Goal: Task Accomplishment & Management: Manage account settings

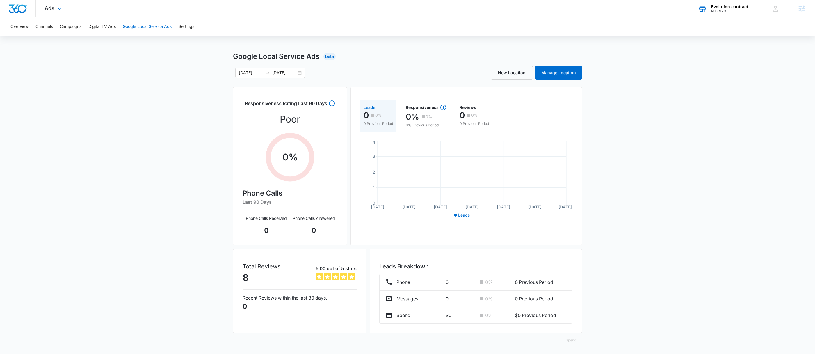
click at [745, 7] on div "Evolution contractors llc" at bounding box center [732, 6] width 42 height 5
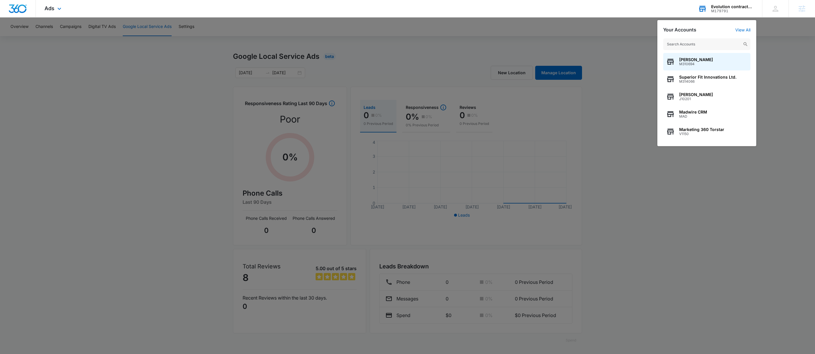
click at [690, 44] on input "text" at bounding box center [706, 44] width 87 height 12
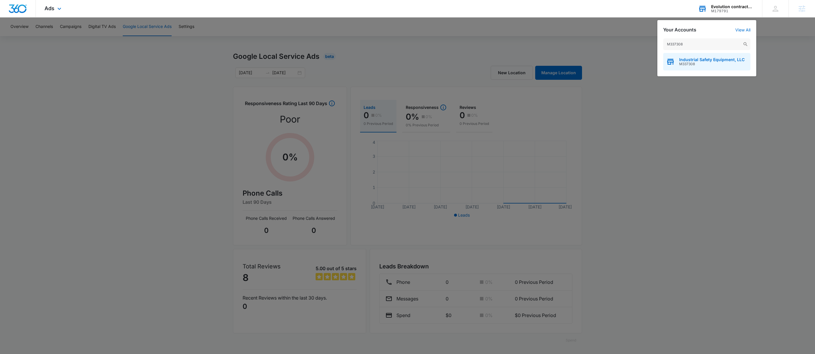
type input "M337308"
click at [694, 60] on span "Industrial Safety Equipment, LLC" at bounding box center [711, 59] width 65 height 5
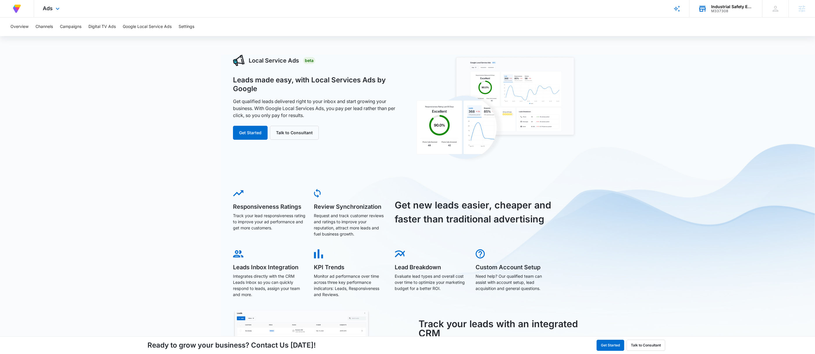
click at [63, 10] on div "Ads Apps Reputation Forms CRM Email Social POS Content Ads Intelligence Files B…" at bounding box center [52, 8] width 36 height 17
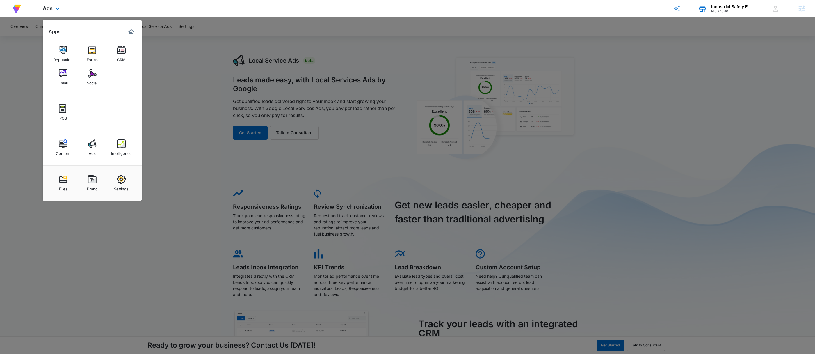
click at [106, 124] on div "POS" at bounding box center [92, 112] width 99 height 35
click at [86, 188] on link "Brand" at bounding box center [92, 183] width 22 height 22
click at [96, 181] on body "At Volusion, we work hard to foster a great work environment where everyone fee…" at bounding box center [407, 228] width 815 height 457
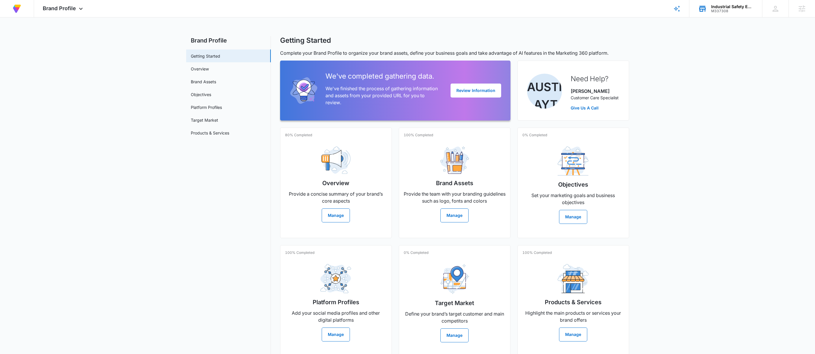
click at [132, 72] on main "Brand Profile Getting Started Overview Brand Assets Objectives Platform Profile…" at bounding box center [407, 199] width 815 height 326
click at [209, 72] on link "Overview" at bounding box center [200, 69] width 18 height 6
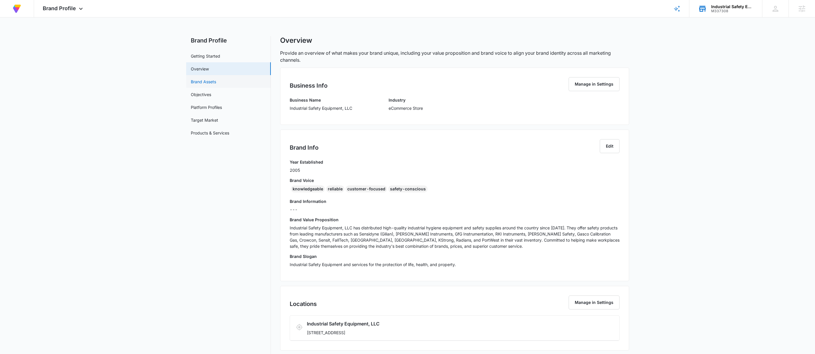
click at [195, 78] on link "Brand Assets" at bounding box center [203, 81] width 25 height 6
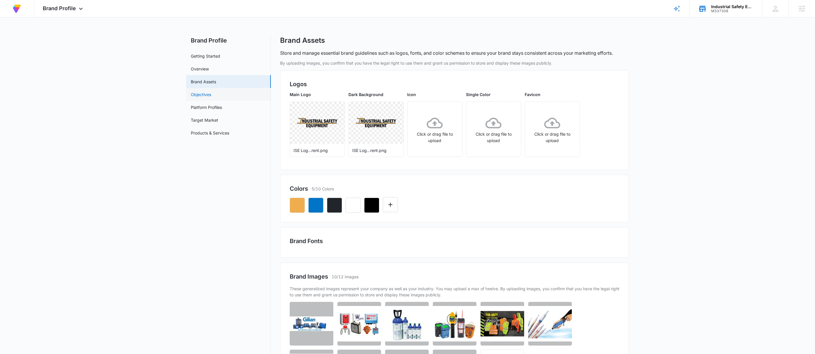
click at [211, 91] on link "Objectives" at bounding box center [201, 94] width 20 height 6
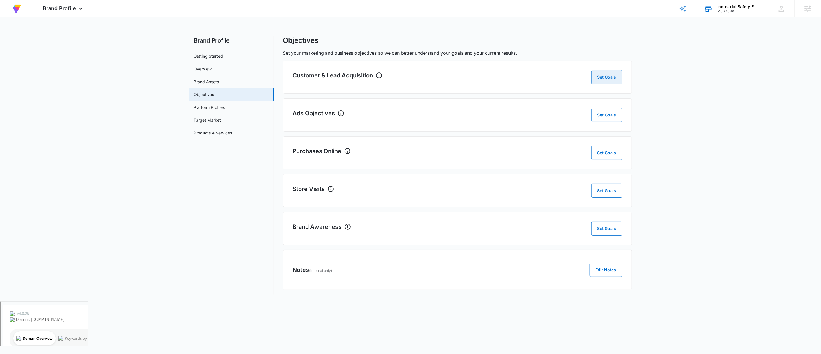
click at [606, 80] on button "Set Goals" at bounding box center [606, 77] width 31 height 14
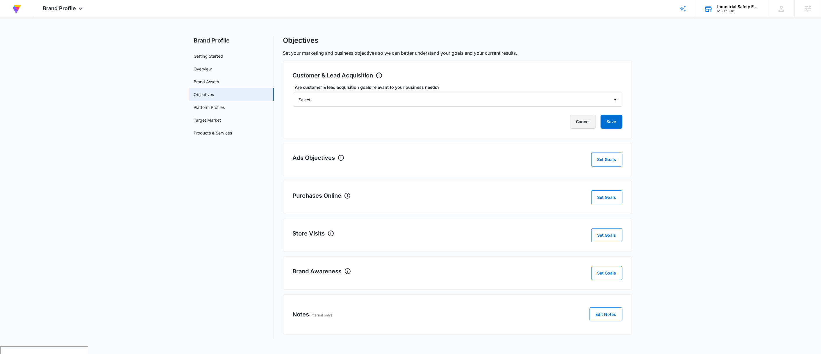
click at [577, 122] on button "Cancel" at bounding box center [583, 122] width 26 height 14
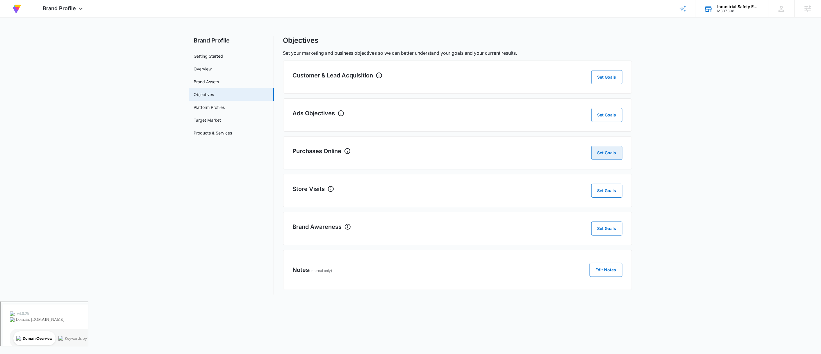
click at [608, 151] on button "Set Goals" at bounding box center [606, 153] width 31 height 14
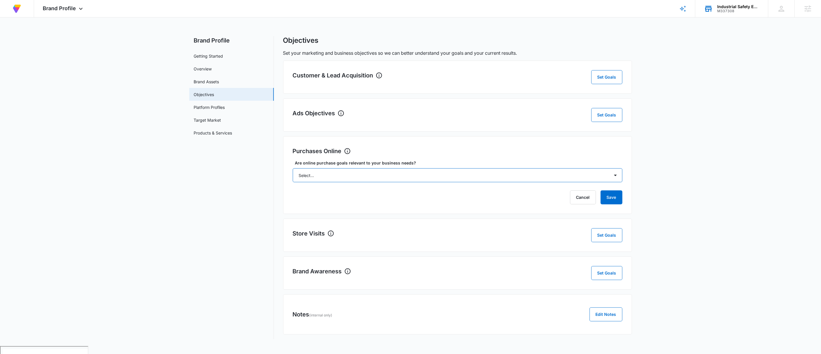
click at [431, 179] on select "Select... Yes No Yes, but don't currently have the data" at bounding box center [458, 175] width 330 height 14
select select "yes, but later"
click at [293, 169] on select "Select... Yes No Yes, but don't currently have the data" at bounding box center [458, 175] width 330 height 14
click at [613, 190] on form "Are online purchase goals relevant to your business needs? Select... Yes No Yes…" at bounding box center [458, 182] width 330 height 44
click at [610, 197] on button "Save" at bounding box center [612, 197] width 22 height 14
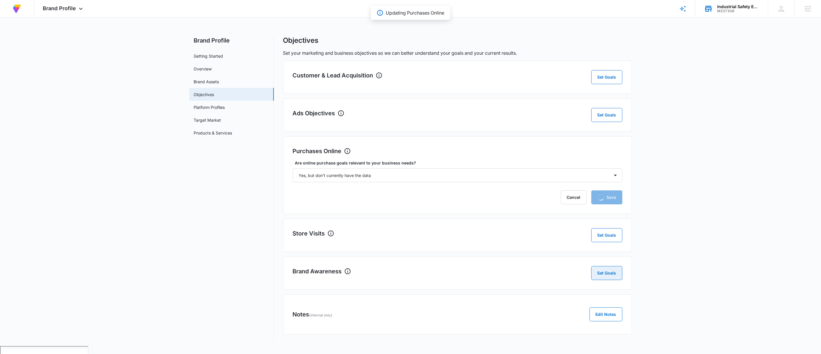
click at [606, 277] on button "Set Goals" at bounding box center [606, 273] width 31 height 14
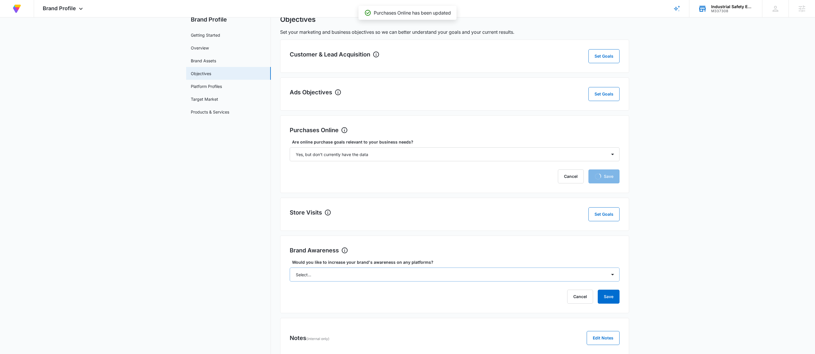
scroll to position [38, 0]
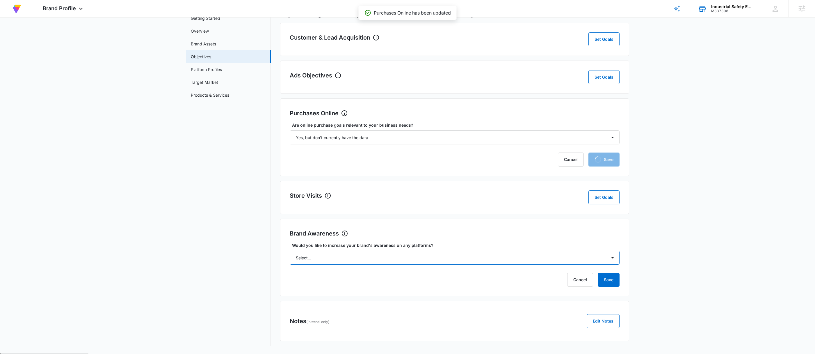
click at [386, 254] on select "Select... Yes No" at bounding box center [455, 257] width 330 height 14
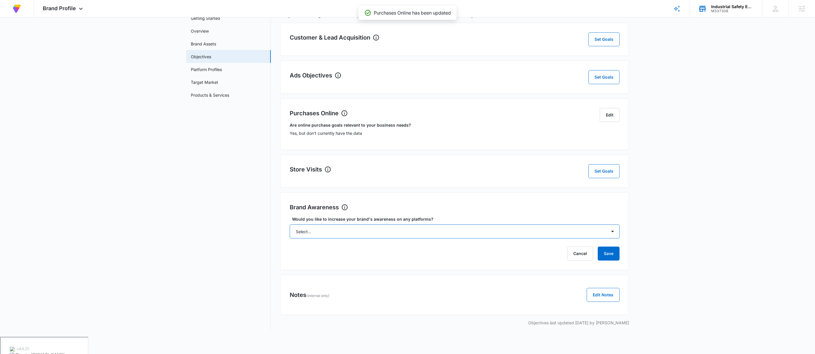
scroll to position [22, 0]
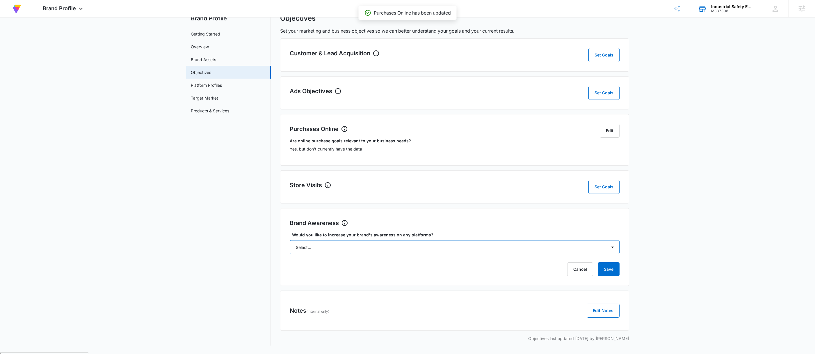
select select "yes"
click at [290, 240] on select "Select... Yes No" at bounding box center [455, 247] width 330 height 14
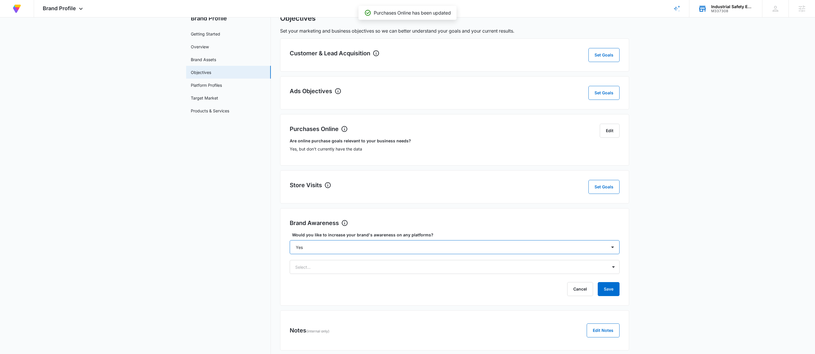
scroll to position [38, 0]
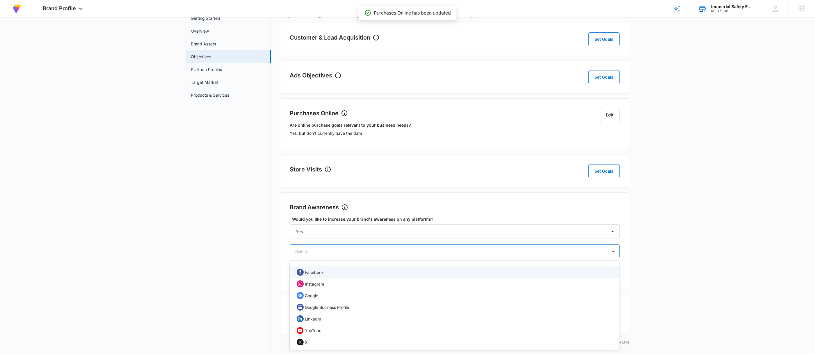
click at [386, 247] on div "Select..." at bounding box center [448, 251] width 317 height 13
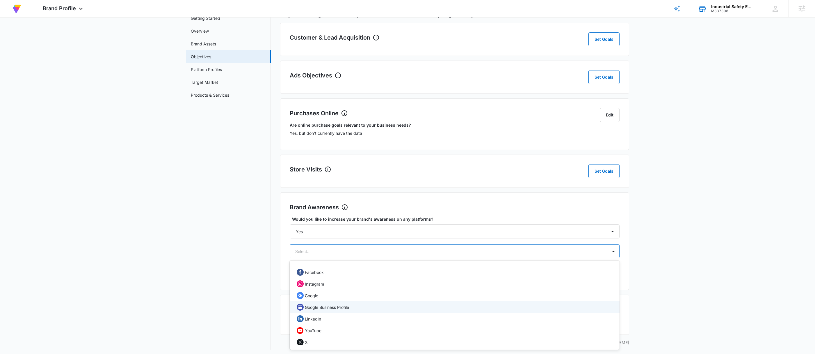
click at [342, 307] on p "Google Business Profile" at bounding box center [327, 307] width 44 height 6
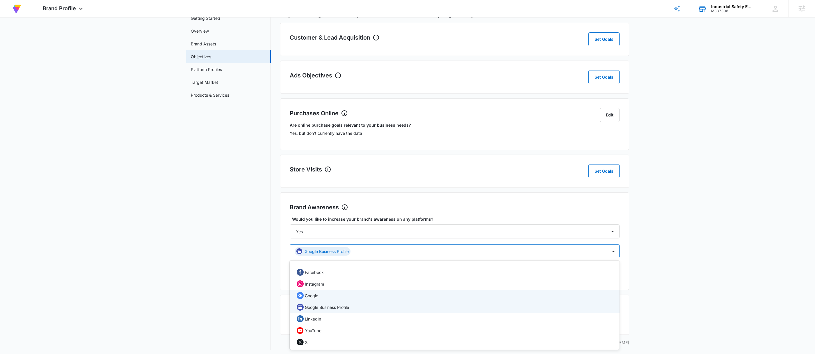
click at [340, 294] on div "Google" at bounding box center [454, 295] width 315 height 7
click at [234, 285] on nav "Brand Profile Getting Started Overview Brand Assets Objectives Platform Profile…" at bounding box center [228, 173] width 85 height 351
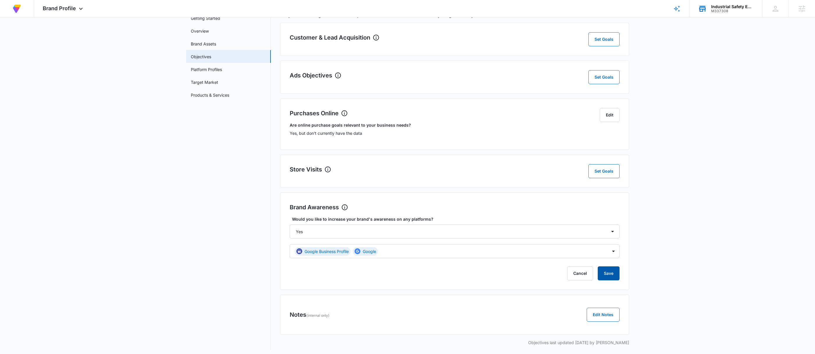
click at [601, 276] on button "Save" at bounding box center [608, 273] width 22 height 14
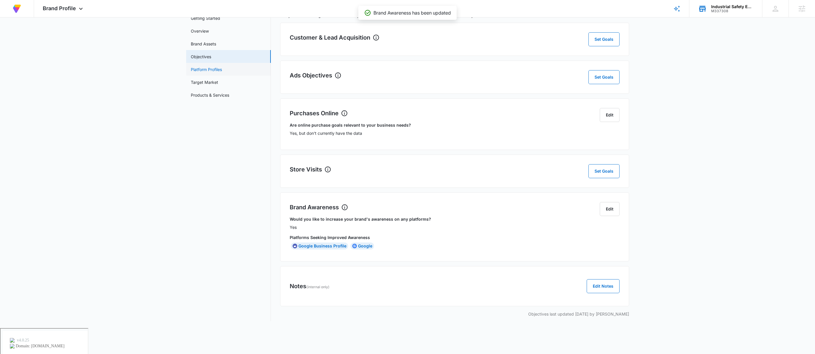
scroll to position [13, 0]
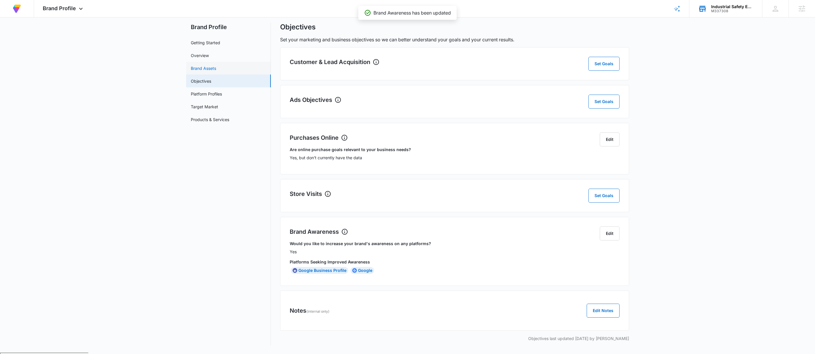
click at [216, 71] on link "Brand Assets" at bounding box center [203, 68] width 25 height 6
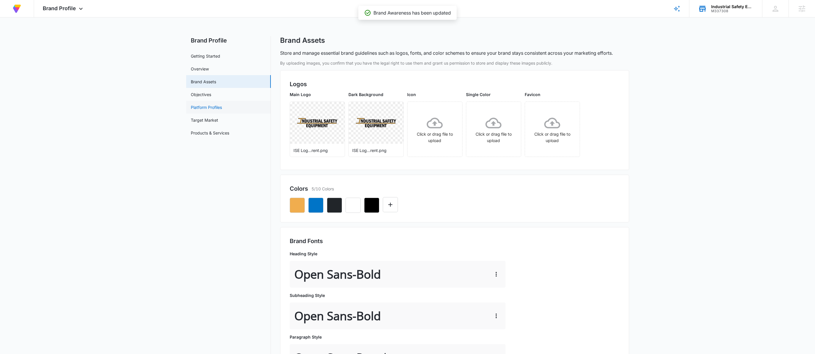
click at [222, 108] on link "Platform Profiles" at bounding box center [206, 107] width 31 height 6
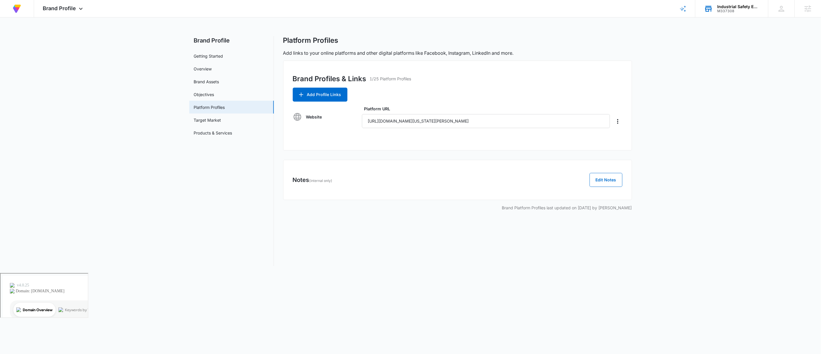
click at [714, 60] on main "Brand Profile Getting Started Overview Brand Assets Objectives Platform Profile…" at bounding box center [410, 154] width 821 height 237
click at [322, 95] on button "Add Profile Links" at bounding box center [320, 95] width 55 height 14
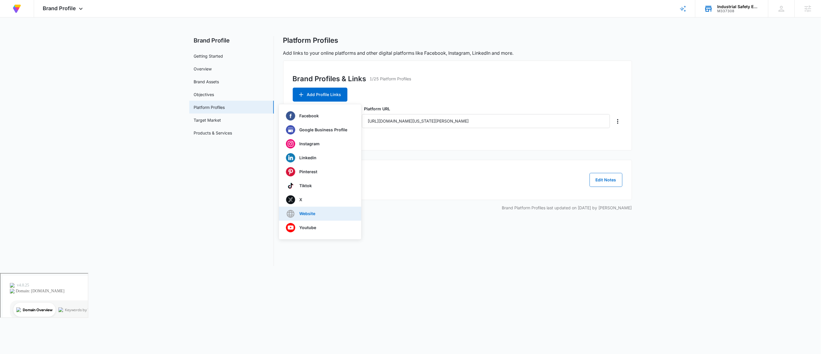
click at [315, 215] on p "Website" at bounding box center [307, 213] width 16 height 4
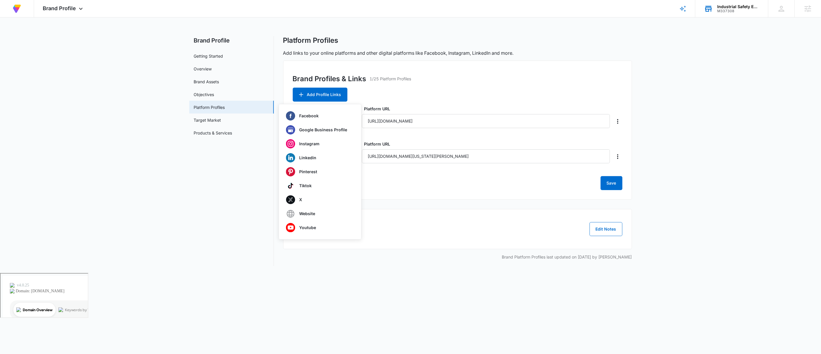
type input "https://www.indsafetyequipstore.com/"
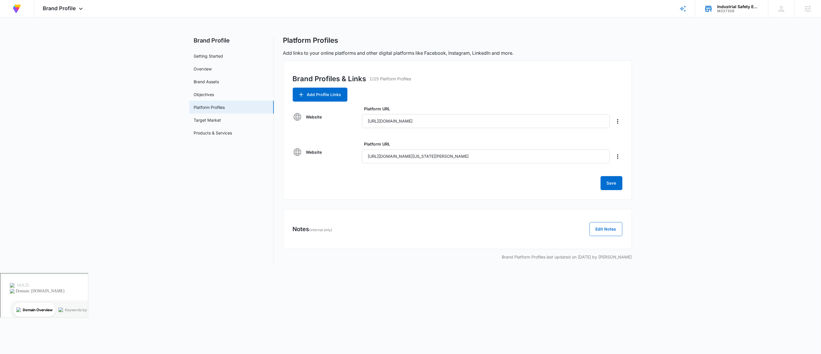
drag, startPoint x: 656, startPoint y: 78, endPoint x: 667, endPoint y: 135, distance: 58.1
click at [656, 78] on main "Brand Profile Getting Started Overview Brand Assets Objectives Platform Profile…" at bounding box center [410, 154] width 821 height 237
click at [615, 181] on button "Save" at bounding box center [612, 183] width 22 height 14
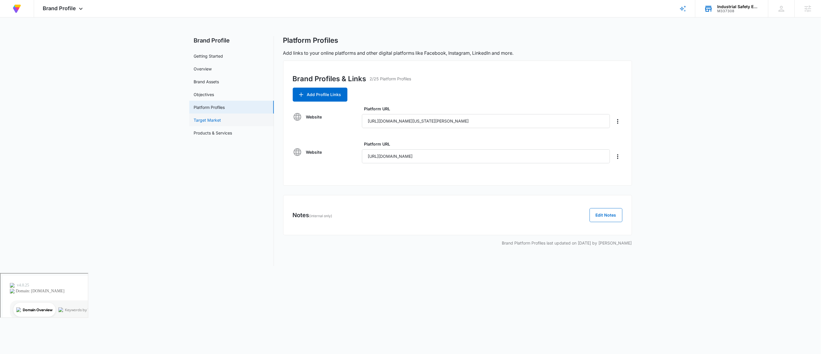
click at [214, 117] on link "Target Market" at bounding box center [207, 120] width 27 height 6
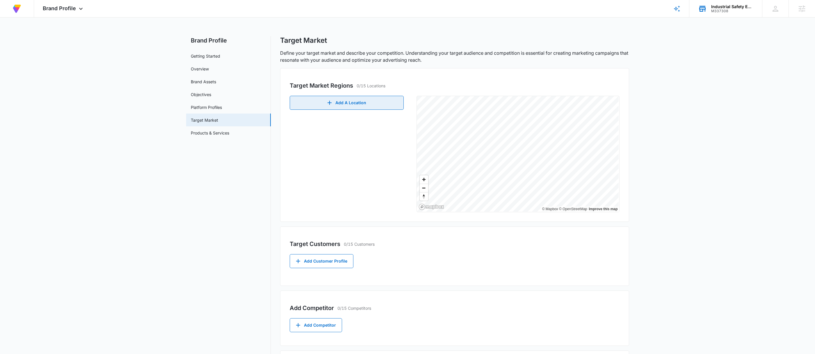
click at [379, 103] on button "Add A Location" at bounding box center [347, 103] width 114 height 14
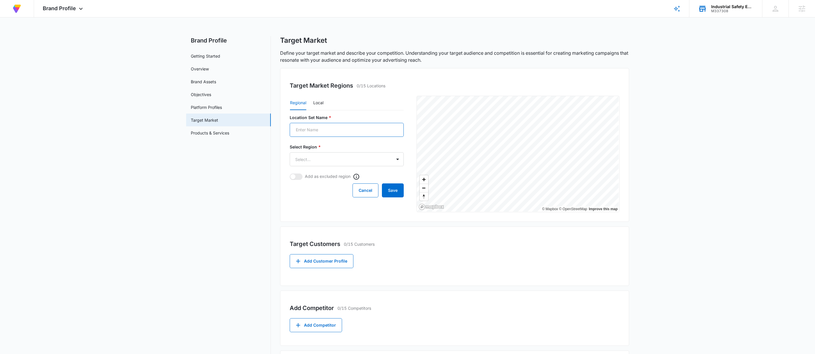
click at [320, 133] on input "Location Set Name *" at bounding box center [347, 130] width 114 height 14
type input "US"
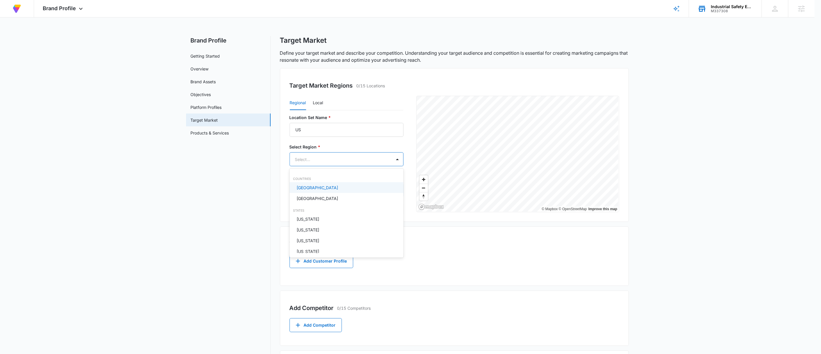
click at [315, 161] on body "At Volusion, we work hard to foster a great work environment where everyone fee…" at bounding box center [410, 177] width 821 height 354
click at [317, 189] on p "United States" at bounding box center [318, 187] width 42 height 6
drag, startPoint x: 168, startPoint y: 165, endPoint x: 205, endPoint y: 170, distance: 37.0
click at [169, 165] on div at bounding box center [410, 177] width 821 height 354
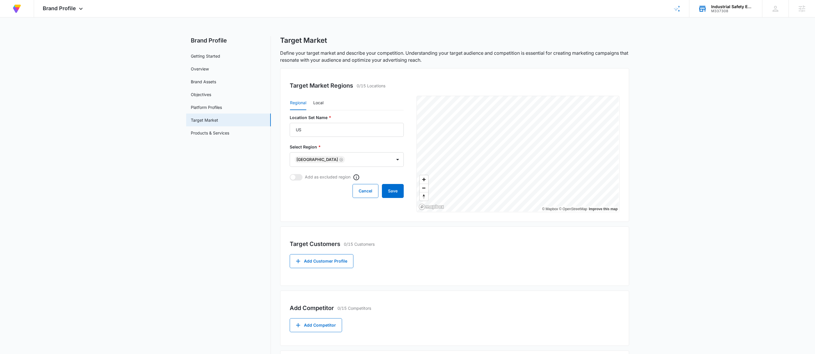
click at [412, 185] on div "Regional Local Location Set Name * US Select Region * United States Add as excl…" at bounding box center [455, 154] width 330 height 116
click at [393, 191] on button "Save" at bounding box center [393, 191] width 22 height 14
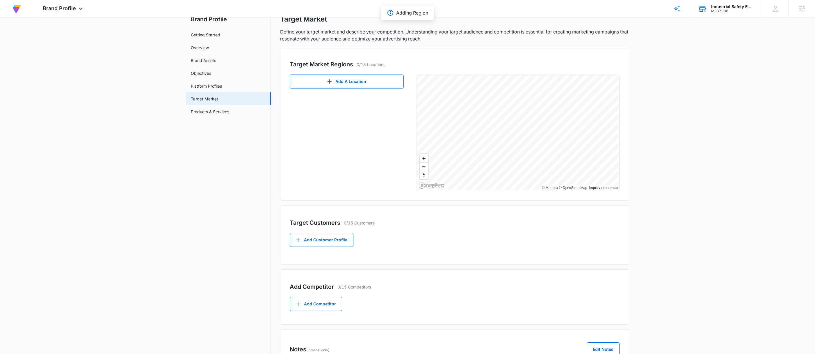
scroll to position [49, 0]
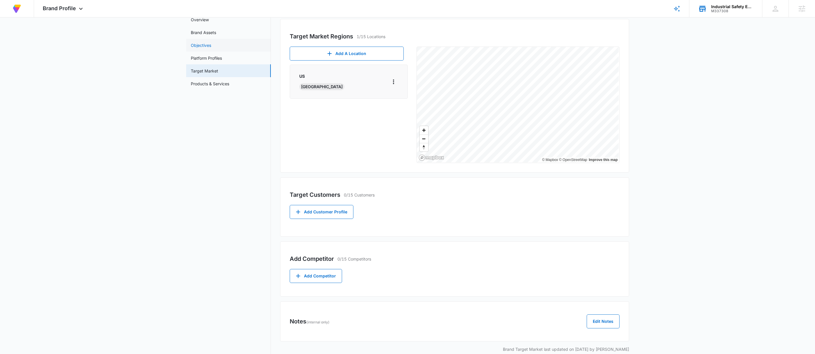
click at [211, 48] on link "Objectives" at bounding box center [201, 45] width 20 height 6
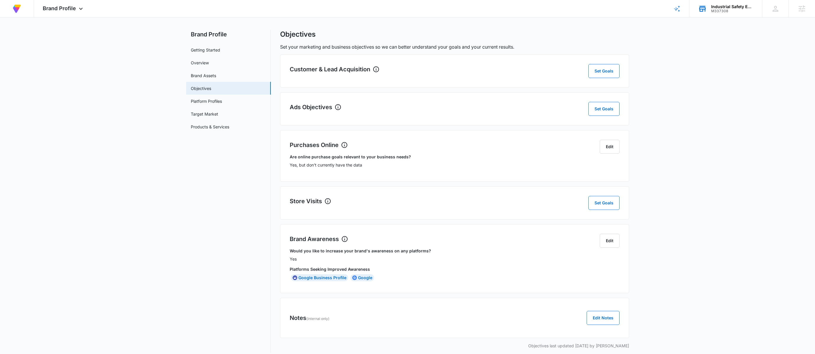
scroll to position [13, 0]
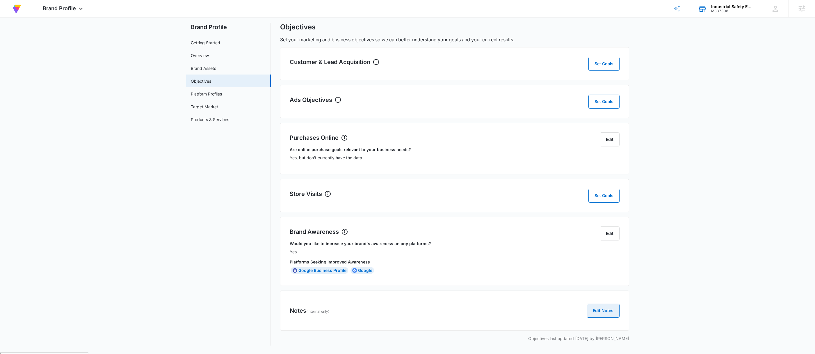
click at [599, 311] on button "Edit Notes" at bounding box center [602, 310] width 33 height 14
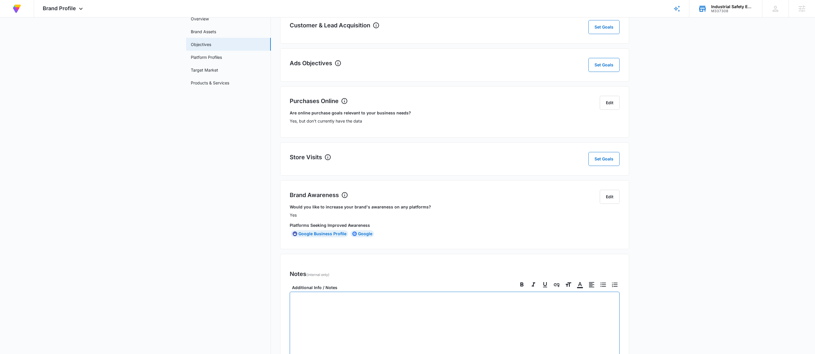
scroll to position [95, 0]
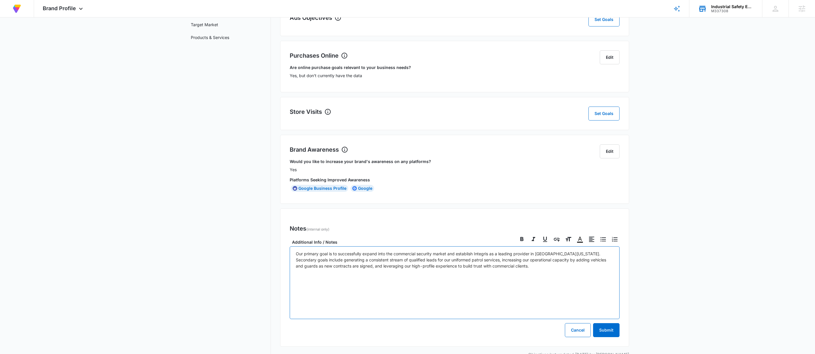
click at [333, 287] on div "Our primary goal is to successfully expand into the commercial security market …" at bounding box center [455, 282] width 330 height 73
checkbox input "true"
click at [606, 332] on button "Submit" at bounding box center [606, 330] width 26 height 14
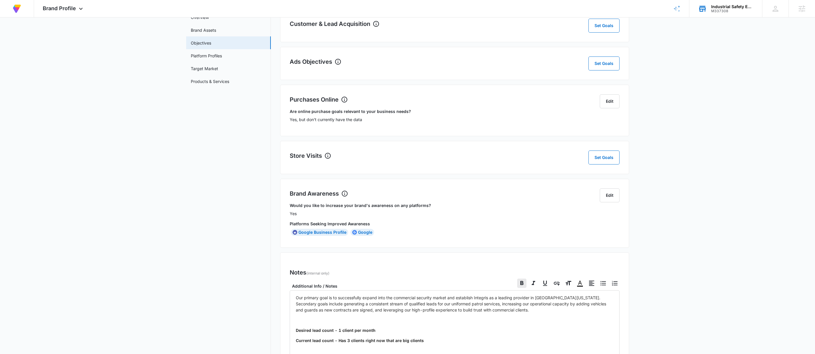
scroll to position [0, 0]
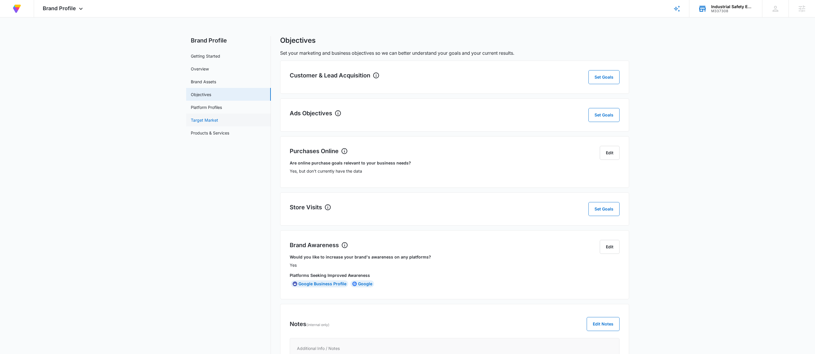
click at [207, 120] on link "Target Market" at bounding box center [204, 120] width 27 height 6
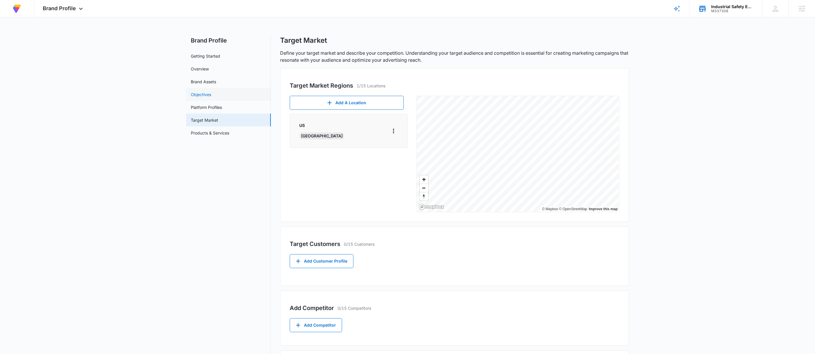
click at [211, 96] on link "Objectives" at bounding box center [201, 94] width 20 height 6
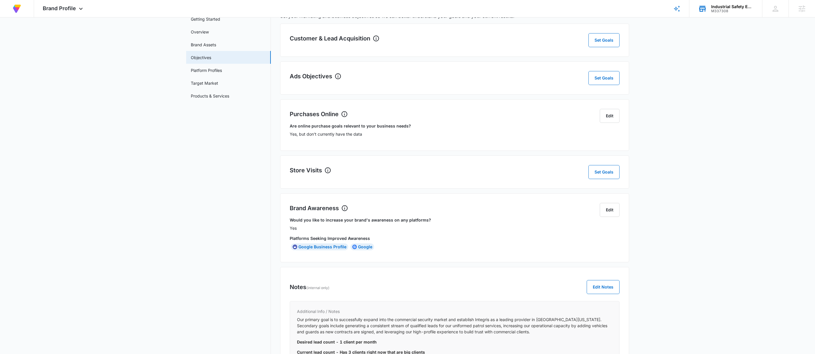
scroll to position [82, 0]
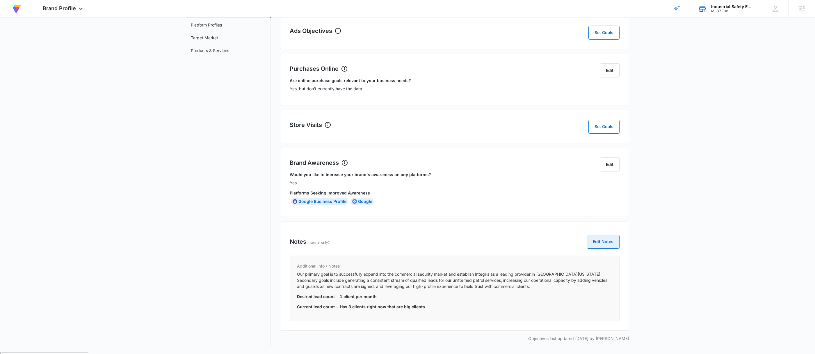
click at [608, 239] on button "Edit Notes" at bounding box center [602, 241] width 33 height 14
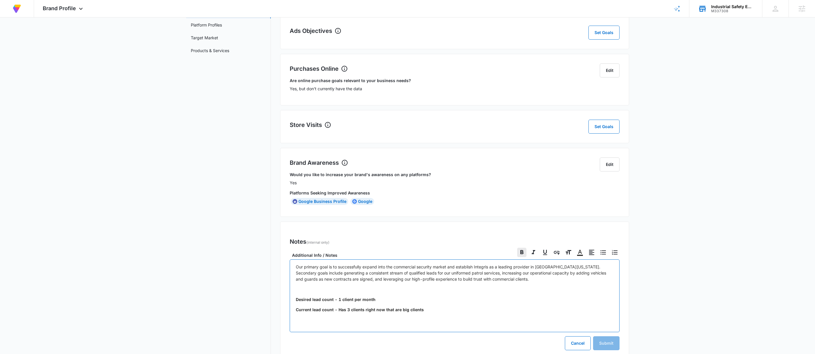
checkbox input "false"
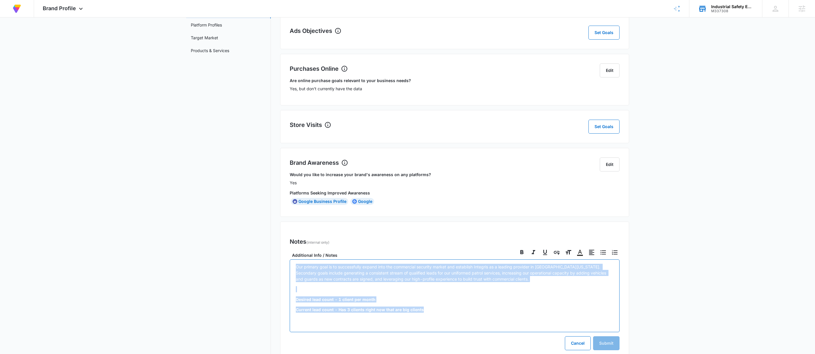
drag, startPoint x: 456, startPoint y: 316, endPoint x: 197, endPoint y: 250, distance: 266.5
click at [187, 256] on div "Brand Profile Getting Started Overview Brand Assets Objectives Platform Profile…" at bounding box center [407, 164] width 443 height 420
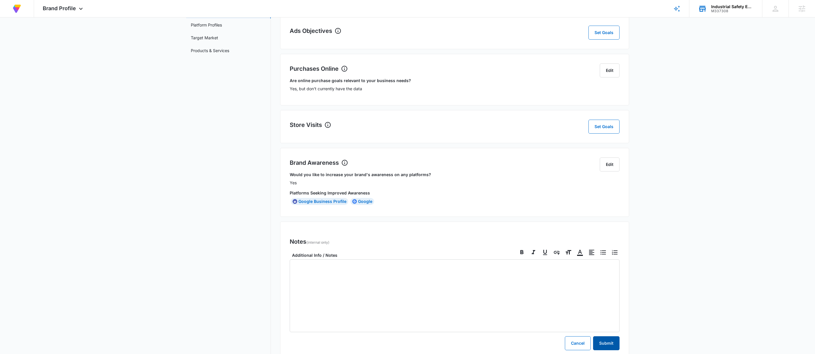
click at [607, 348] on button "Submit" at bounding box center [606, 343] width 26 height 14
click at [714, 194] on main "Brand Profile Getting Started Overview Brand Assets Objectives Platform Profile…" at bounding box center [407, 167] width 815 height 427
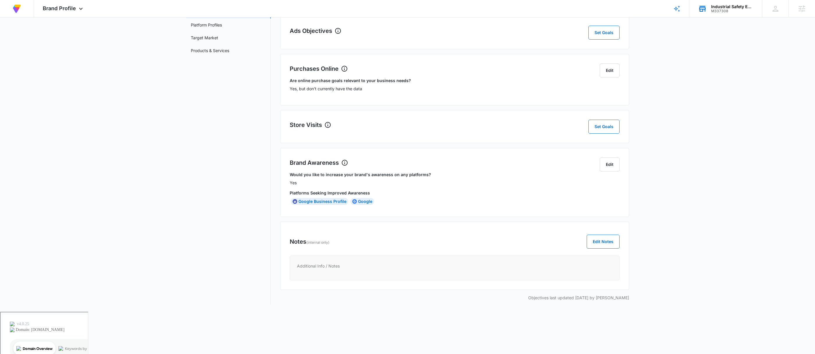
scroll to position [42, 0]
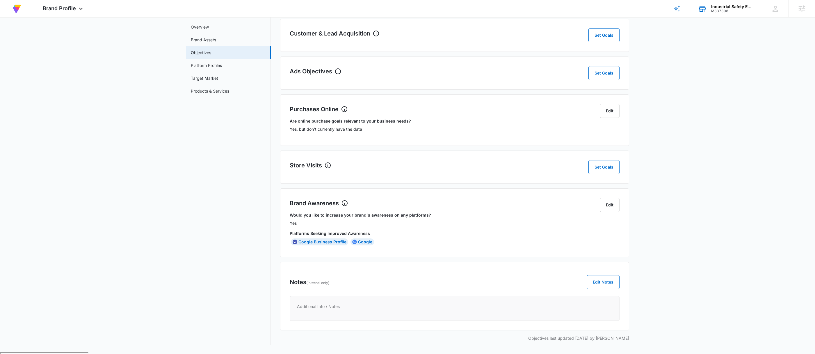
click at [619, 279] on div "Notes (internal only) Edit Notes" at bounding box center [455, 282] width 330 height 14
click at [201, 77] on link "Target Market" at bounding box center [204, 78] width 27 height 6
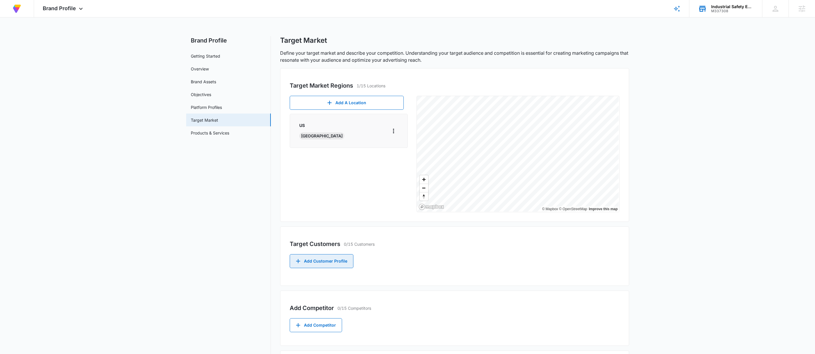
click at [315, 261] on button "Add Customer Profile" at bounding box center [322, 261] width 64 height 14
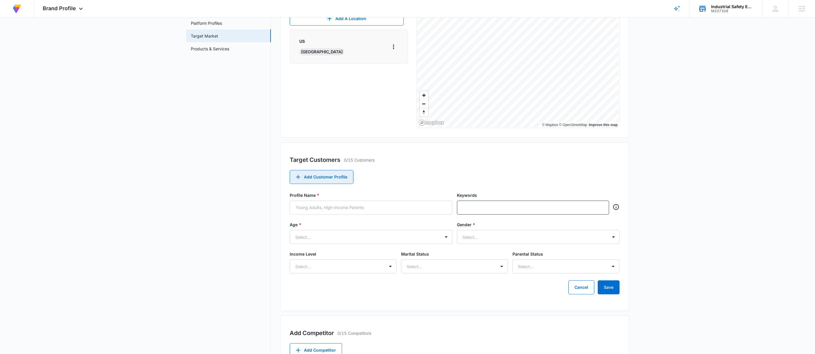
scroll to position [85, 0]
click at [396, 201] on input "Profile Name *" at bounding box center [371, 206] width 163 height 14
paste input "government entities"
type input "government entities"
click at [455, 207] on div "Profile Name * government entities Keywords" at bounding box center [455, 204] width 330 height 29
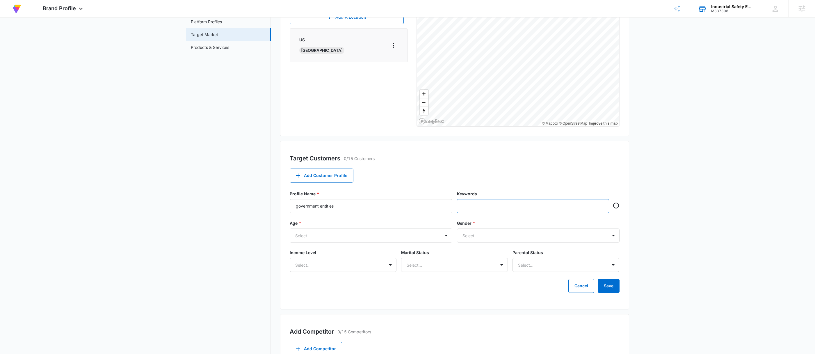
click at [479, 205] on input "text" at bounding box center [533, 205] width 141 height 9
paste input "government entities"
type input "government entities"
click at [536, 178] on div "Target Customers 0/15 Customers Add Customer Profile Profile Name * government …" at bounding box center [454, 225] width 349 height 168
click at [565, 208] on input "text" at bounding box center [558, 205] width 92 height 9
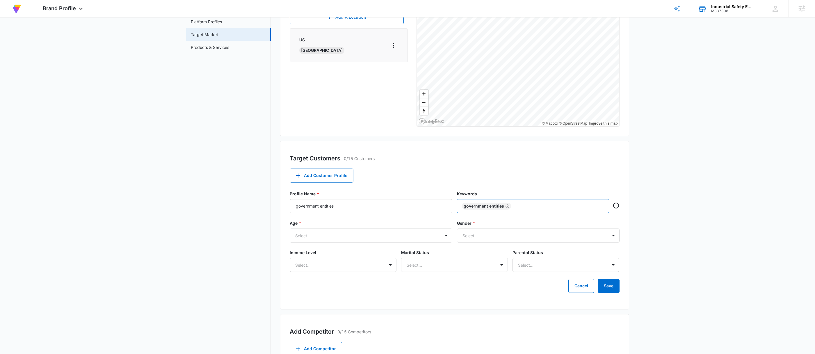
paste input "CDC"
type input "CDC"
click at [659, 162] on main "Brand Profile Getting Started Overview Brand Assets Objectives Platform Profile…" at bounding box center [407, 193] width 815 height 485
click at [558, 207] on input "text" at bounding box center [566, 205] width 75 height 9
paste input "AMSHAW"
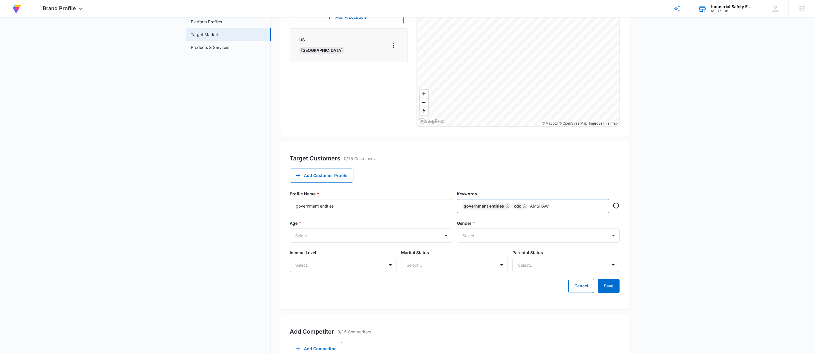
type input "AMSHAW"
click at [638, 161] on main "Brand Profile Getting Started Overview Brand Assets Objectives Platform Profile…" at bounding box center [407, 196] width 815 height 490
click at [322, 205] on input "government entities" at bounding box center [371, 206] width 163 height 14
type input "Government Entities"
click at [337, 240] on div "Select..." at bounding box center [365, 240] width 150 height 13
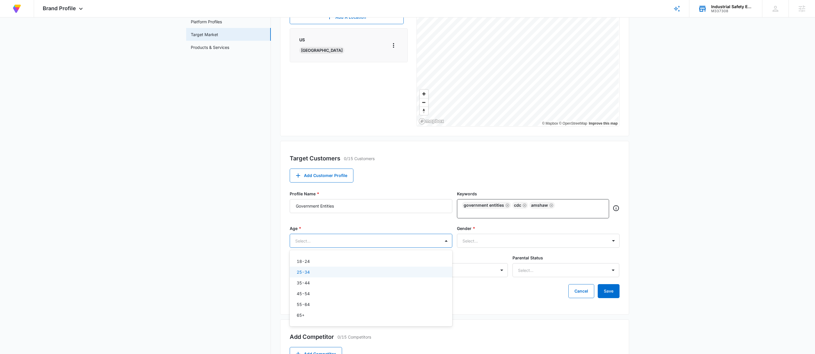
drag, startPoint x: 321, startPoint y: 265, endPoint x: 321, endPoint y: 261, distance: 3.5
click at [321, 269] on div "25-34" at bounding box center [370, 272] width 147 height 6
click at [322, 260] on div "18-24" at bounding box center [370, 261] width 147 height 6
click at [313, 282] on div "35-44" at bounding box center [370, 285] width 147 height 6
click at [322, 258] on div "18-24" at bounding box center [370, 261] width 147 height 7
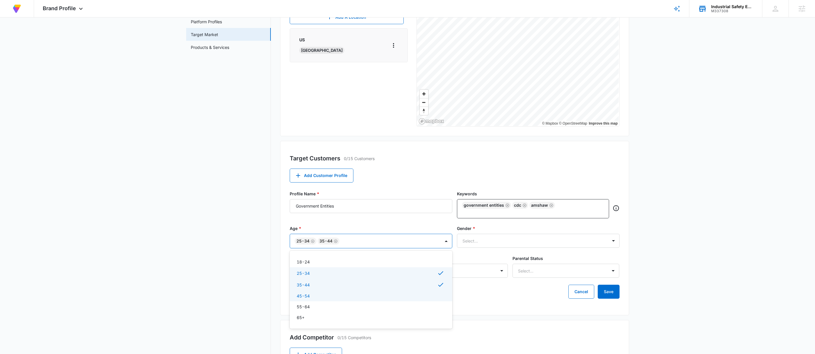
click at [317, 293] on div "45-54" at bounding box center [370, 295] width 147 height 6
click at [317, 304] on div "55-64" at bounding box center [370, 307] width 147 height 6
click at [311, 316] on div "65+" at bounding box center [370, 319] width 147 height 6
click at [508, 237] on div at bounding box center [531, 240] width 138 height 7
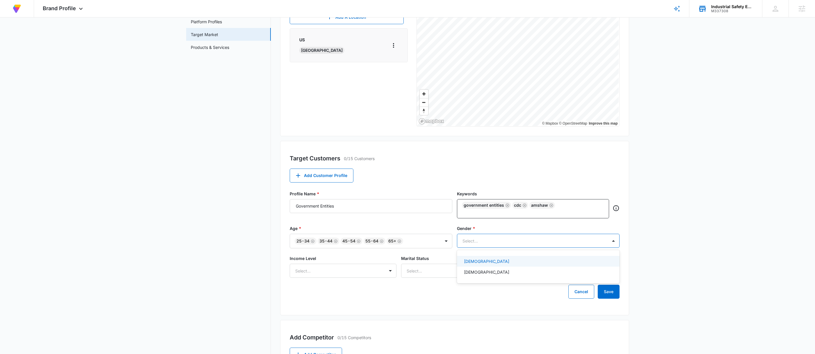
click at [482, 258] on div "Female" at bounding box center [537, 261] width 147 height 6
click at [479, 270] on div "Male" at bounding box center [537, 273] width 147 height 6
click at [356, 267] on div at bounding box center [336, 270] width 82 height 7
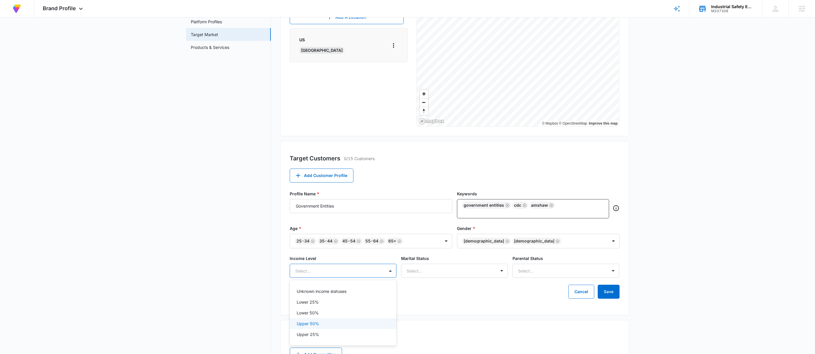
click at [317, 320] on p "Upper 50%" at bounding box center [308, 323] width 22 height 6
drag, startPoint x: 321, startPoint y: 331, endPoint x: 331, endPoint y: 318, distance: 16.6
click at [321, 332] on div "Upper 25%" at bounding box center [343, 335] width 92 height 6
click at [329, 310] on div "Lower 50%" at bounding box center [343, 313] width 92 height 6
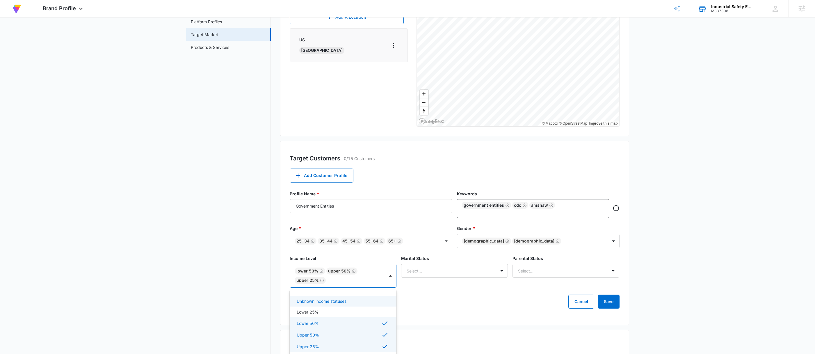
drag, startPoint x: 337, startPoint y: 299, endPoint x: 343, endPoint y: 300, distance: 6.1
click at [337, 299] on div "Unknown income statuses" at bounding box center [343, 300] width 107 height 11
click at [331, 319] on div "Lower 25%" at bounding box center [343, 322] width 92 height 6
drag, startPoint x: 462, startPoint y: 285, endPoint x: 450, endPoint y: 283, distance: 11.9
click at [462, 285] on div "Marital Status Select..." at bounding box center [454, 276] width 107 height 42
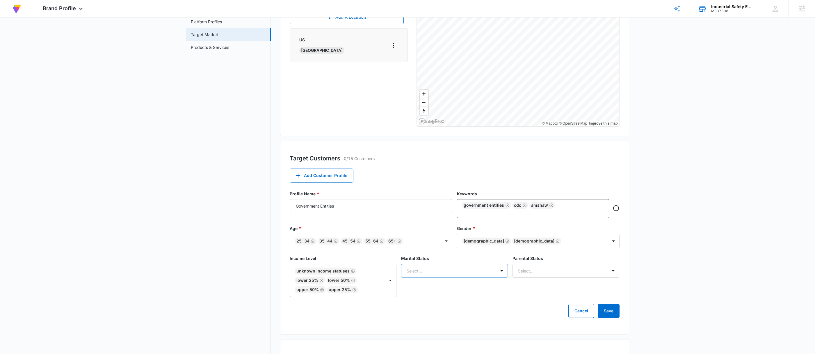
click at [447, 271] on div "Select..." at bounding box center [448, 270] width 94 height 13
click at [425, 299] on div "Single" at bounding box center [454, 302] width 92 height 6
drag, startPoint x: 426, startPoint y: 307, endPoint x: 427, endPoint y: 317, distance: 9.7
click at [426, 311] on div "Engaged" at bounding box center [454, 314] width 92 height 6
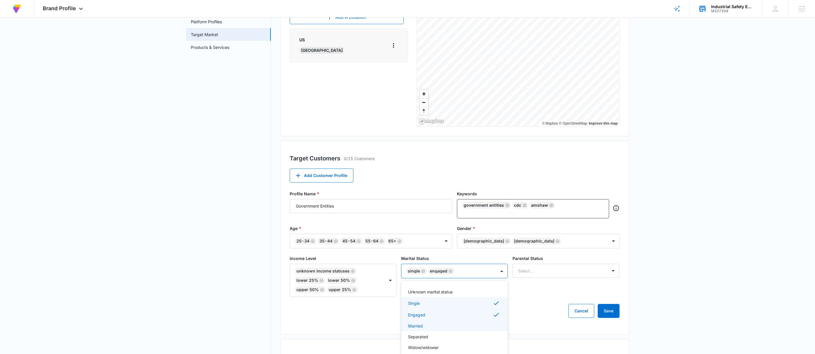
drag, startPoint x: 426, startPoint y: 320, endPoint x: 429, endPoint y: 330, distance: 10.1
click at [426, 322] on div "Married" at bounding box center [454, 325] width 92 height 6
click at [429, 335] on div "Separated" at bounding box center [454, 337] width 92 height 6
click at [431, 345] on div "Separated" at bounding box center [454, 346] width 92 height 7
click at [432, 336] on div "Separated" at bounding box center [454, 337] width 107 height 11
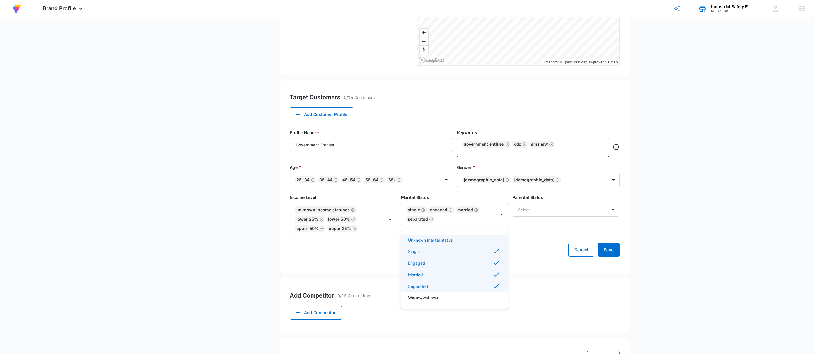
scroll to position [147, 0]
click at [445, 294] on div "Widow/widower" at bounding box center [454, 297] width 92 height 6
click at [558, 206] on div at bounding box center [559, 209] width 82 height 7
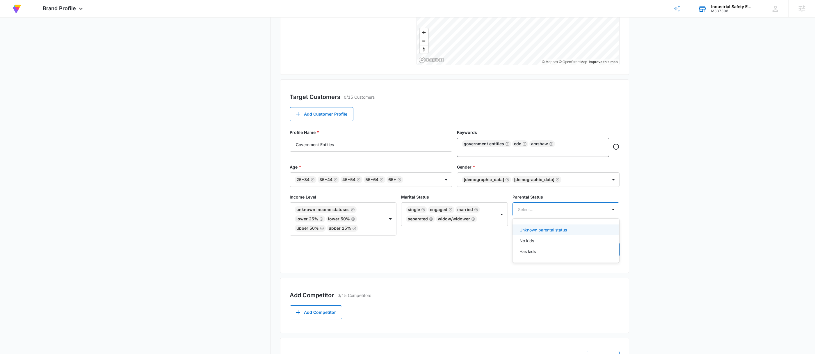
click at [559, 226] on p "Unknown parental status" at bounding box center [542, 229] width 47 height 6
click at [640, 219] on main "Brand Profile Getting Started Overview Brand Assets Objectives Platform Profile…" at bounding box center [407, 144] width 815 height 510
click at [606, 249] on button "Save" at bounding box center [608, 249] width 22 height 14
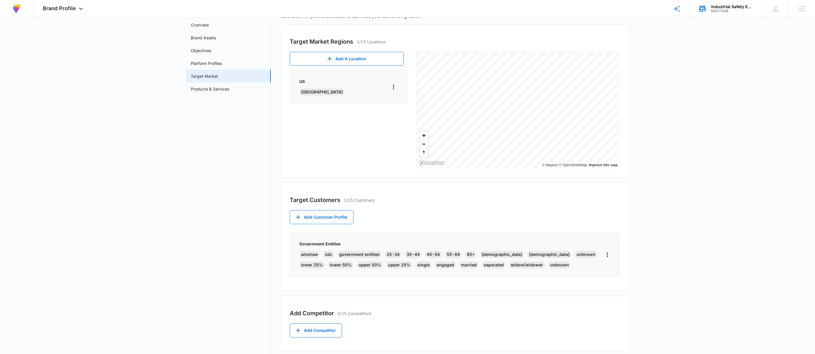
scroll to position [0, 0]
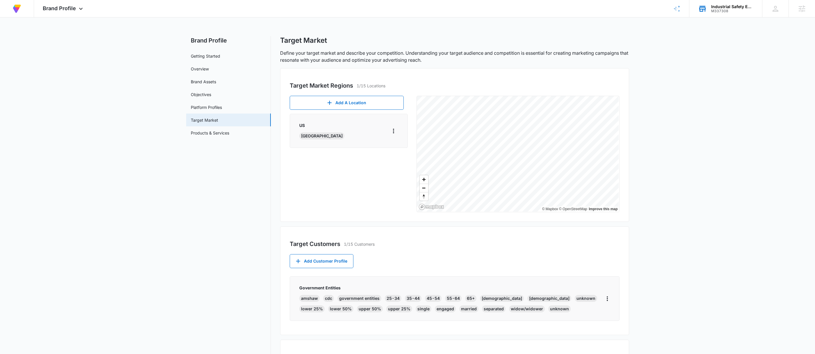
drag, startPoint x: 716, startPoint y: 12, endPoint x: 720, endPoint y: 9, distance: 5.4
click at [716, 12] on div "M337308" at bounding box center [732, 11] width 42 height 4
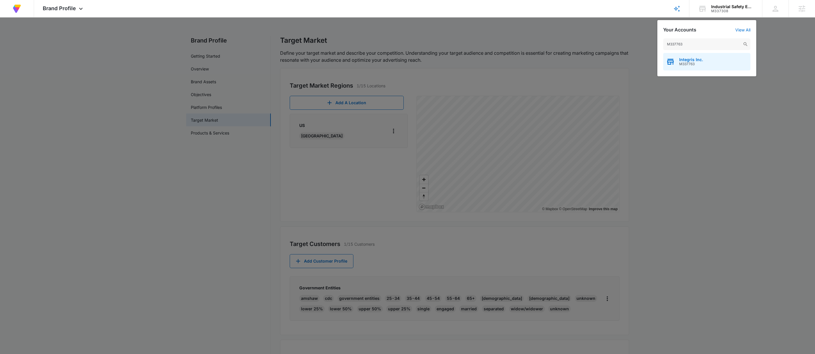
type input "M337763"
click at [685, 58] on span "Integris Inc." at bounding box center [691, 59] width 24 height 5
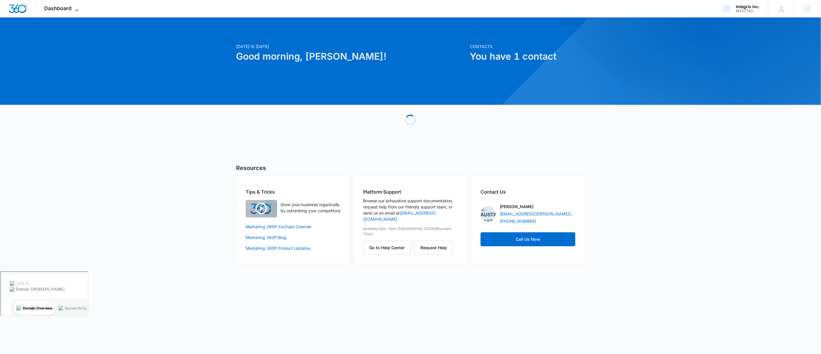
click at [77, 10] on icon at bounding box center [76, 10] width 7 height 7
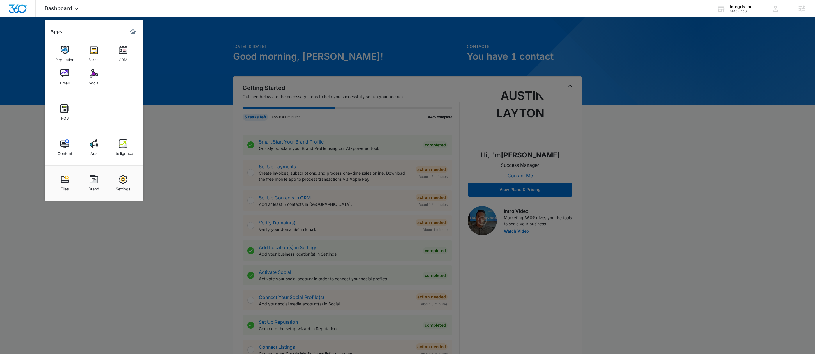
click at [95, 179] on img at bounding box center [94, 179] width 9 height 9
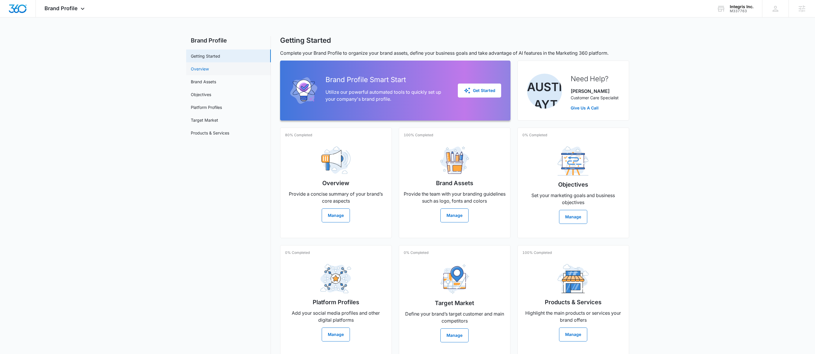
click at [209, 69] on link "Overview" at bounding box center [200, 69] width 18 height 6
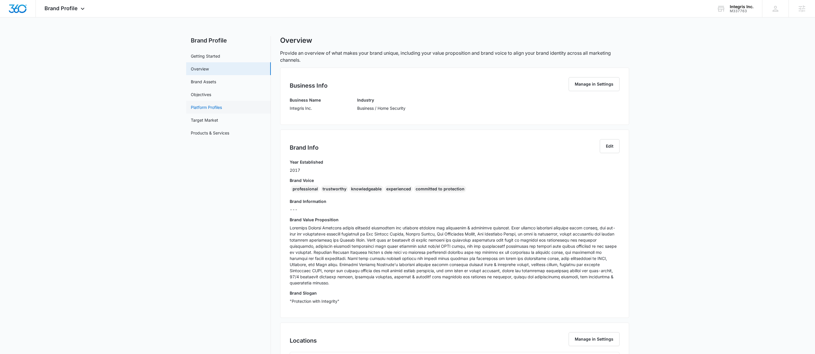
click at [210, 105] on link "Platform Profiles" at bounding box center [206, 107] width 31 height 6
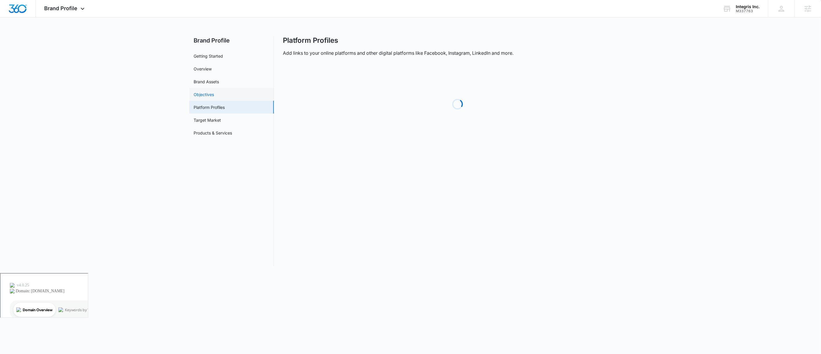
click at [214, 94] on link "Objectives" at bounding box center [204, 94] width 20 height 6
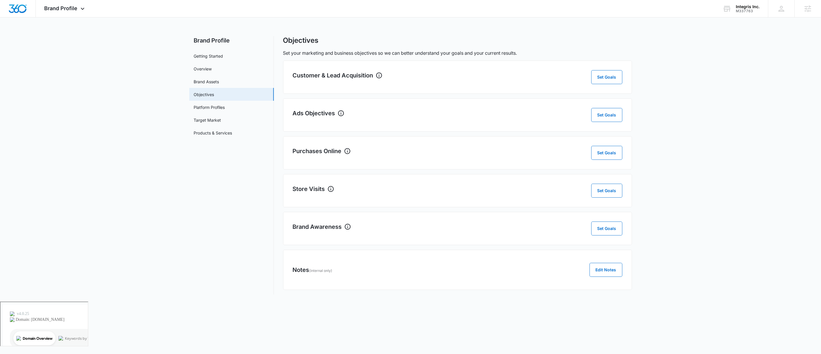
click at [715, 94] on main "Brand Profile Getting Started Overview Brand Assets Objectives Platform Profile…" at bounding box center [410, 168] width 821 height 265
click at [608, 155] on button "Set Goals" at bounding box center [606, 153] width 31 height 14
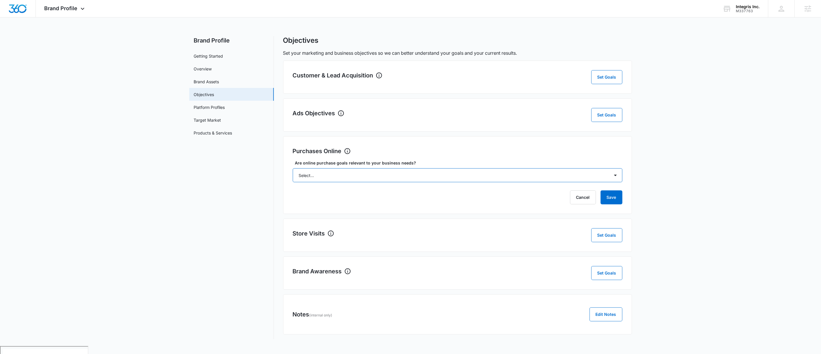
click at [504, 181] on select "Select... Yes No Yes, but don't currently have the data" at bounding box center [458, 175] width 330 height 14
select select "yes, but later"
click at [293, 169] on select "Select... Yes No Yes, but don't currently have the data" at bounding box center [458, 175] width 330 height 14
drag, startPoint x: 614, startPoint y: 196, endPoint x: 634, endPoint y: 194, distance: 19.5
click at [614, 196] on button "Save" at bounding box center [612, 197] width 22 height 14
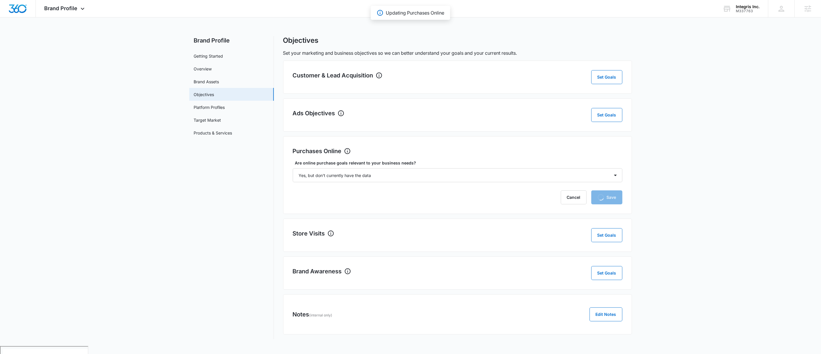
click at [729, 156] on main "Brand Profile Getting Started Overview Brand Assets Objectives Platform Profile…" at bounding box center [410, 191] width 821 height 310
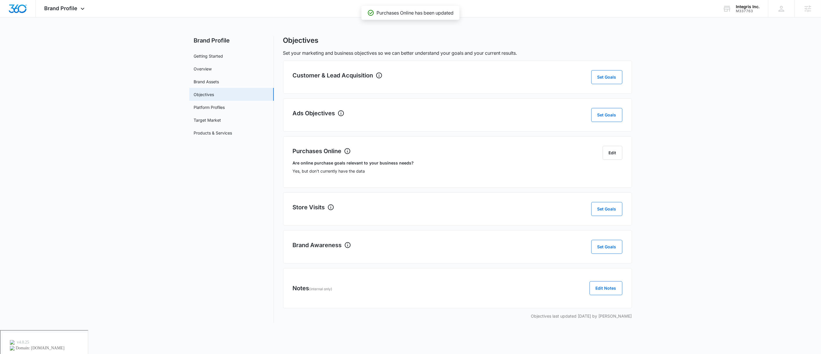
click at [695, 122] on main "Brand Profile Getting Started Overview Brand Assets Objectives Platform Profile…" at bounding box center [410, 183] width 821 height 294
click at [613, 83] on button "Set Goals" at bounding box center [606, 77] width 31 height 14
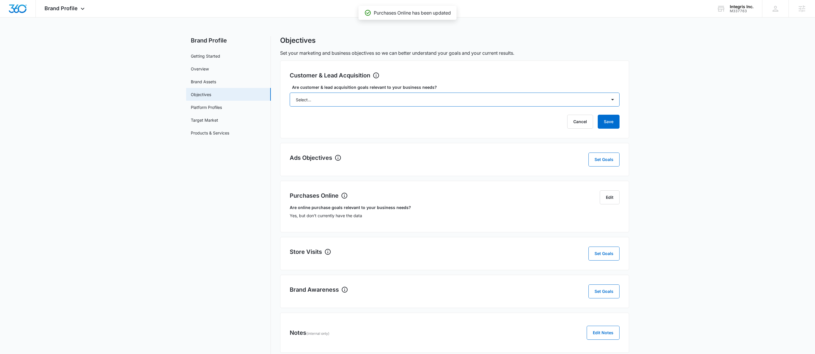
click at [545, 105] on select "Select... Yes No Yes, but don't currently have the data" at bounding box center [455, 99] width 330 height 14
click at [290, 92] on select "Select... Yes No Yes, but don't currently have the data" at bounding box center [455, 99] width 330 height 14
click at [446, 96] on select "Select... Yes No Yes, but don't currently have the data" at bounding box center [455, 99] width 330 height 14
select select "yes"
click at [290, 92] on select "Select... Yes No Yes, but don't currently have the data" at bounding box center [455, 99] width 330 height 14
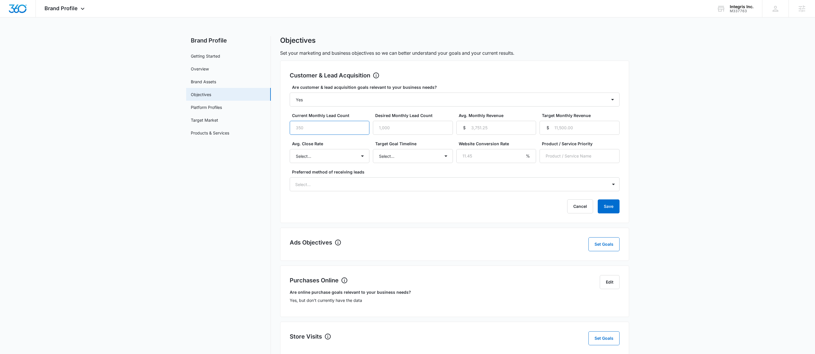
click at [338, 130] on input "Current Monthly Lead Count" at bounding box center [330, 128] width 80 height 14
click at [675, 150] on main "Brand Profile Getting Started Overview Brand Assets Objectives Platform Profile…" at bounding box center [407, 247] width 815 height 423
click at [306, 124] on input "Current Monthly Lead Count" at bounding box center [330, 128] width 80 height 14
type input "0"
click at [417, 130] on input "Desired Monthly Lead Count" at bounding box center [413, 128] width 80 height 14
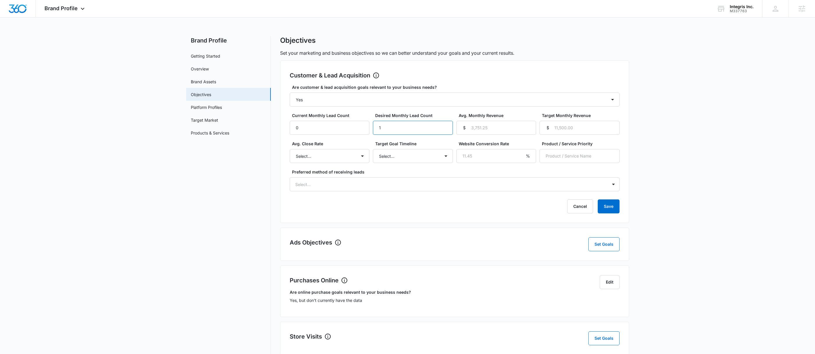
type input "1"
click at [674, 138] on main "Brand Profile Getting Started Overview Brand Assets Objectives Platform Profile…" at bounding box center [407, 247] width 815 height 423
click at [492, 126] on input "Avg. Monthly Revenue" at bounding box center [496, 128] width 80 height 14
type input "100000"
click at [725, 121] on main "Brand Profile Getting Started Overview Brand Assets Objectives Platform Profile…" at bounding box center [407, 247] width 815 height 423
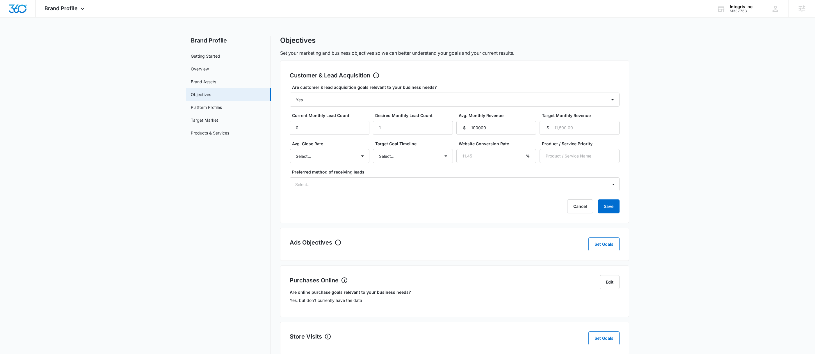
click at [737, 109] on main "Brand Profile Getting Started Overview Brand Assets Objectives Platform Profile…" at bounding box center [407, 247] width 815 height 423
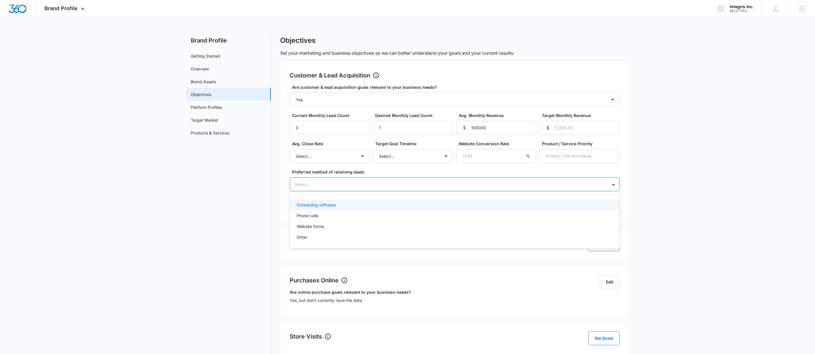
click at [431, 184] on div at bounding box center [447, 184] width 305 height 7
click at [335, 217] on div "Phone calls" at bounding box center [454, 215] width 315 height 6
click at [654, 180] on main "Brand Profile Getting Started Overview Brand Assets Objectives Platform Profile…" at bounding box center [407, 247] width 815 height 423
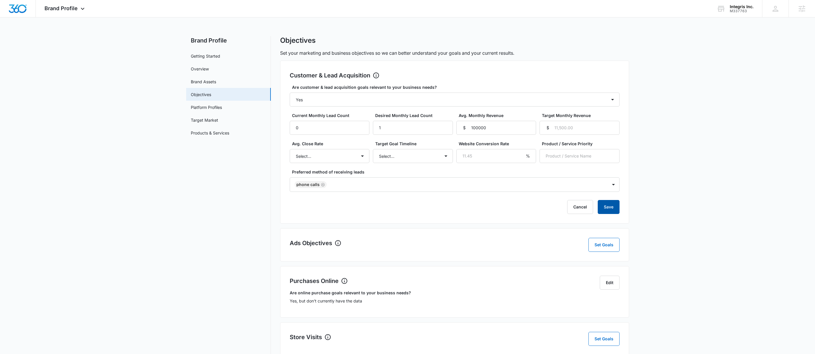
click at [609, 207] on button "Save" at bounding box center [608, 207] width 22 height 14
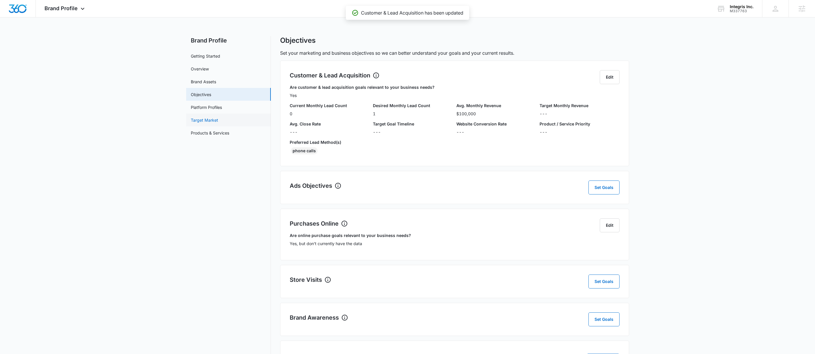
click at [218, 120] on link "Target Market" at bounding box center [204, 120] width 27 height 6
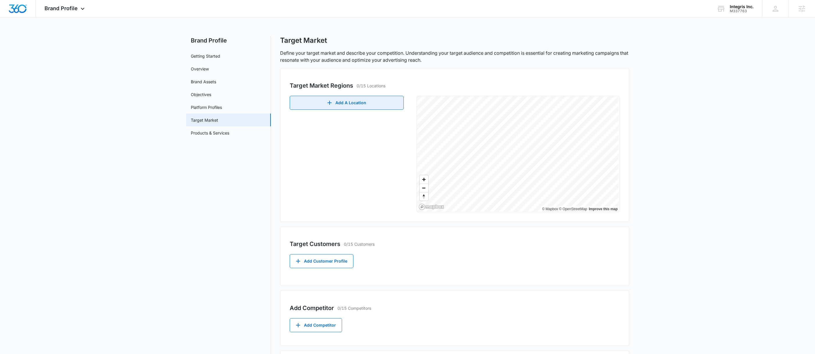
click at [351, 109] on button "Add A Location" at bounding box center [347, 103] width 114 height 14
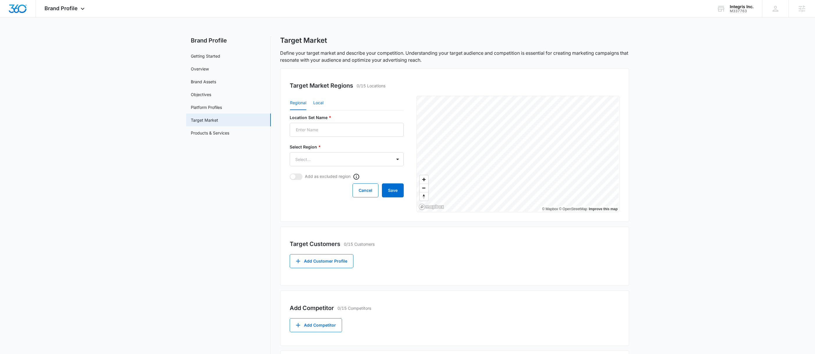
click at [321, 102] on button "Local" at bounding box center [318, 103] width 10 height 14
click at [330, 129] on input "Location Set Name *" at bounding box center [347, 130] width 114 height 14
paste input "Orange County"
type input "Orange County"
click at [318, 159] on input "Postal Code or City, State *" at bounding box center [321, 159] width 63 height 14
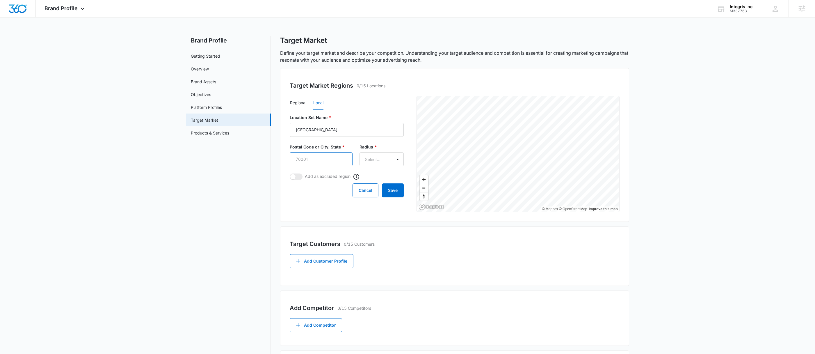
paste input "Orange County"
click at [315, 159] on input "Orange County" at bounding box center [323, 159] width 66 height 14
type input "O"
paste input "92618"
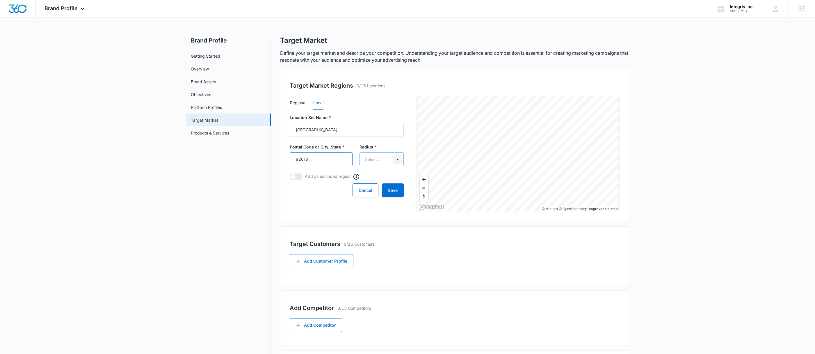
type input "92618"
click at [393, 161] on body "Brand Profile Apps Reputation Forms CRM Email Social POS Content Ads Intelligen…" at bounding box center [407, 224] width 815 height 448
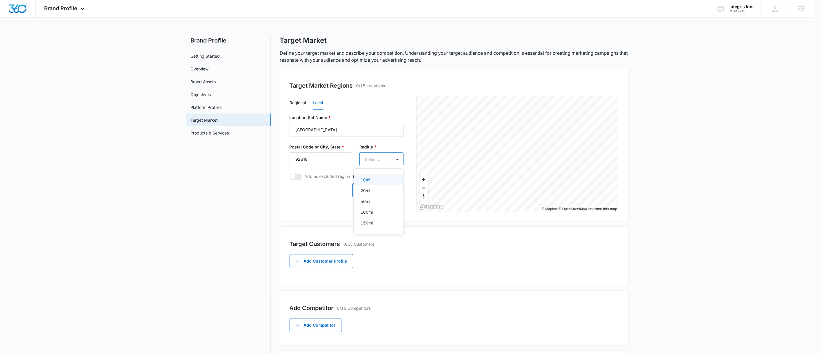
click at [208, 180] on div at bounding box center [410, 177] width 821 height 354
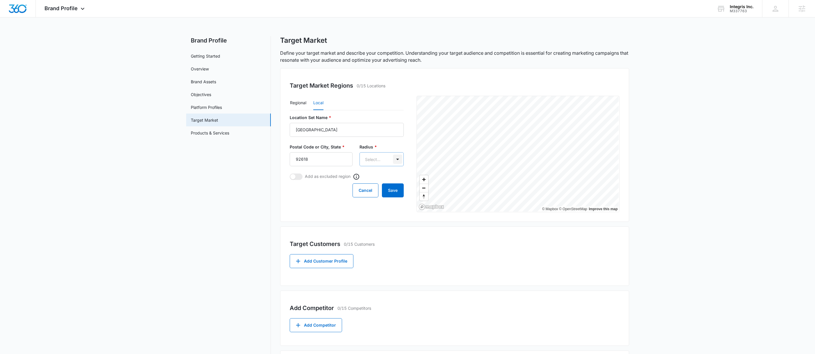
click at [396, 158] on body "Brand Profile Apps Reputation Forms CRM Email Social POS Content Ads Intelligen…" at bounding box center [407, 224] width 815 height 448
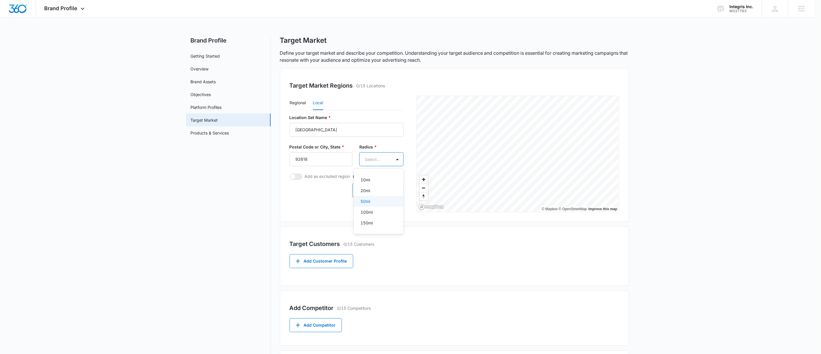
click at [376, 201] on div "50mi" at bounding box center [378, 201] width 35 height 6
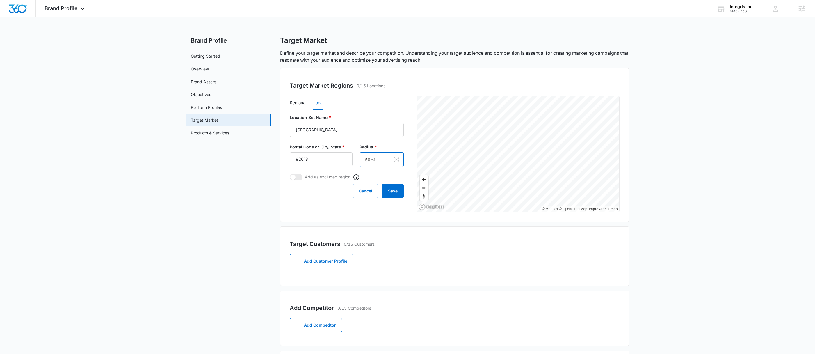
drag, startPoint x: 178, startPoint y: 190, endPoint x: 186, endPoint y: 190, distance: 7.9
click at [178, 190] on main "Brand Profile Getting Started Overview Brand Assets Objectives Platform Profile…" at bounding box center [407, 219] width 815 height 366
click at [389, 187] on button "Save" at bounding box center [393, 191] width 22 height 14
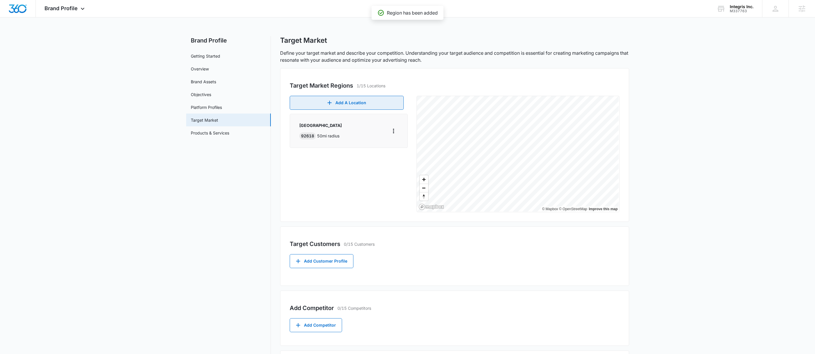
click at [362, 104] on button "Add A Location" at bounding box center [347, 103] width 114 height 14
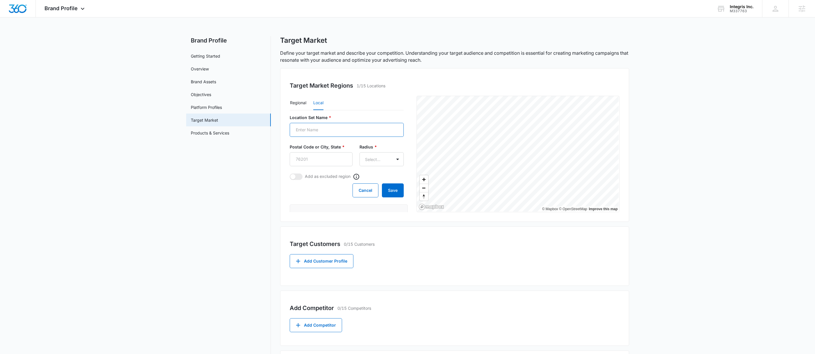
click at [356, 129] on input "Location Set Name *" at bounding box center [347, 130] width 114 height 14
paste input "San Bernardino"
type input "San Bernardino"
click at [312, 158] on input "Postal Code or City, State *" at bounding box center [321, 159] width 63 height 14
paste input "92401"
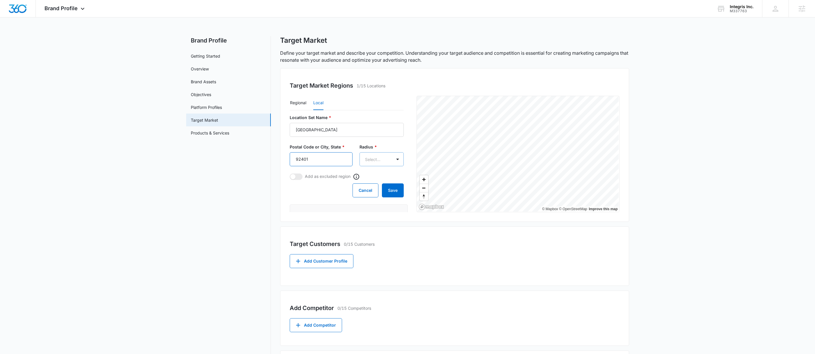
type input "92401"
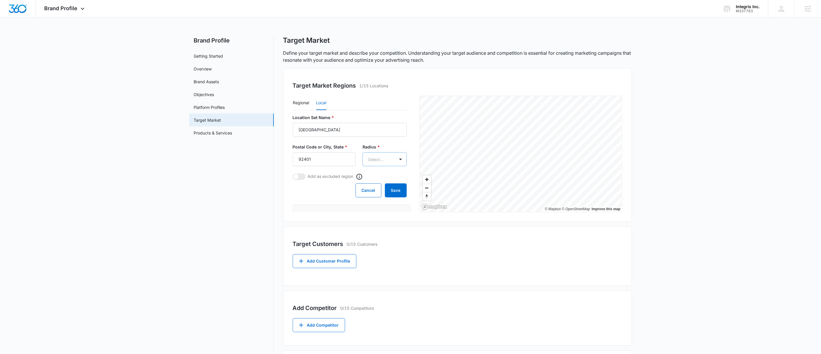
click at [368, 159] on body "Brand Profile Apps Reputation Forms CRM Email Social POS Content Ads Intelligen…" at bounding box center [410, 229] width 821 height 458
click at [372, 201] on div "50mi" at bounding box center [374, 201] width 30 height 6
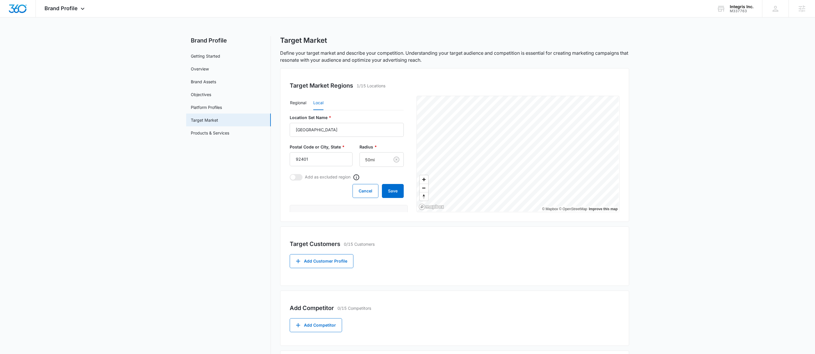
click at [291, 194] on div "Cancel Save" at bounding box center [347, 191] width 114 height 14
click at [391, 194] on button "Save" at bounding box center [393, 191] width 22 height 14
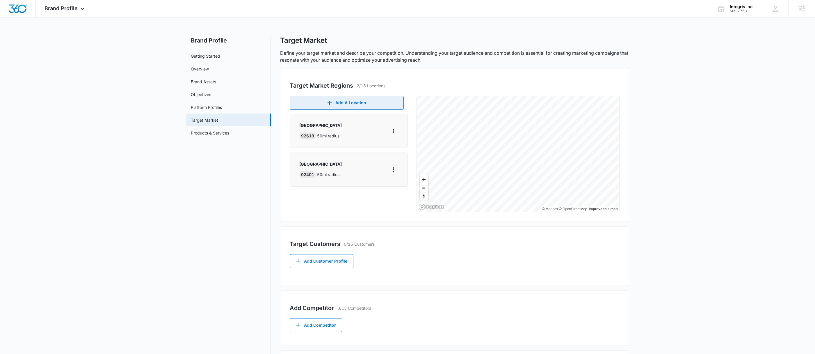
click at [362, 105] on button "Add A Location" at bounding box center [347, 103] width 114 height 14
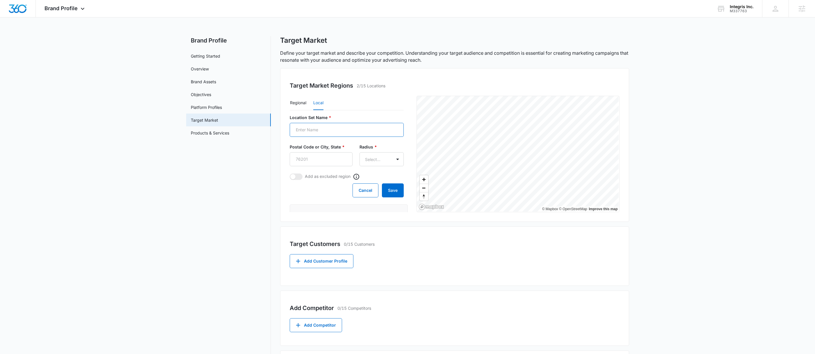
click at [327, 127] on input "Location Set Name *" at bounding box center [347, 130] width 114 height 14
paste input "Riverside County"
type input "Riverside County"
click at [315, 155] on input "Postal Code or City, State *" at bounding box center [321, 159] width 63 height 14
type input "92880"
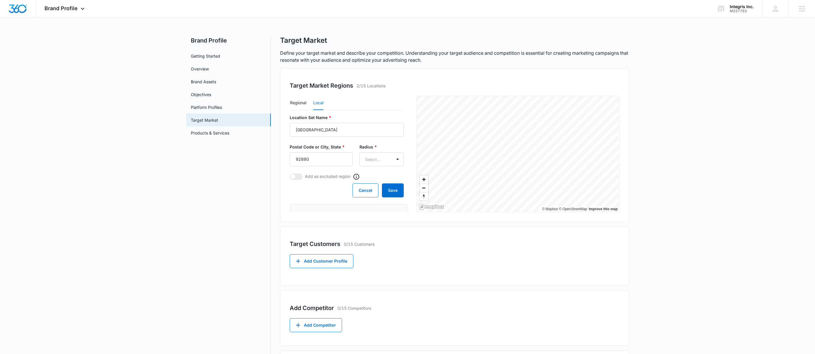
click at [384, 169] on form "Location Set Name * Riverside County Postal Code or City, State * 92880 Radius …" at bounding box center [347, 155] width 114 height 83
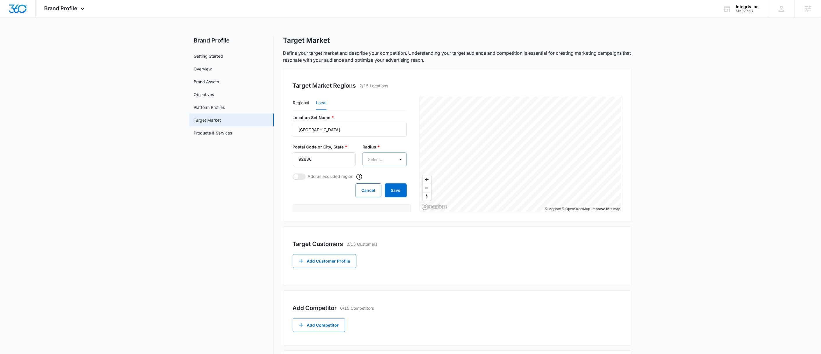
click at [382, 163] on body "Brand Profile Apps Reputation Forms CRM Email Social POS Content Ads Intelligen…" at bounding box center [410, 229] width 821 height 458
click at [367, 199] on p "50mi" at bounding box center [364, 201] width 10 height 6
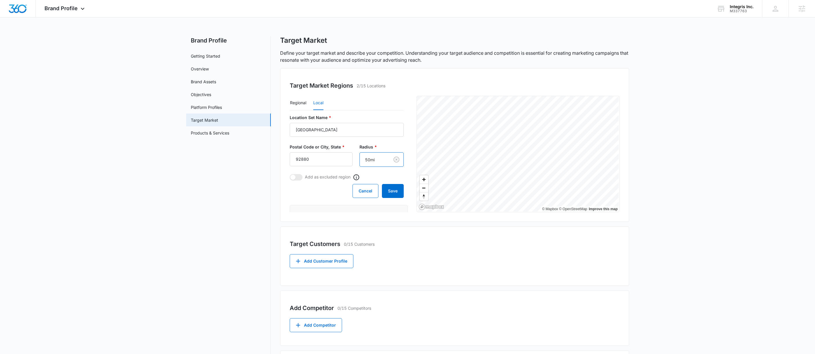
click at [282, 200] on div "Target Market Regions 2/15 Locations Regional Local Location Set Name * Riversi…" at bounding box center [454, 145] width 349 height 154
click at [382, 190] on button "Save" at bounding box center [393, 191] width 22 height 14
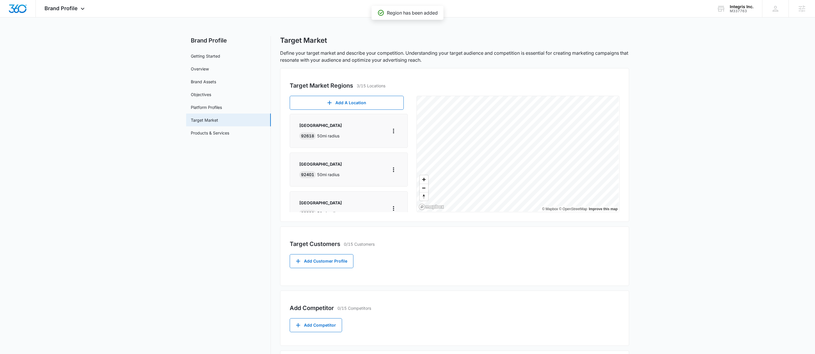
click at [745, 155] on main "Brand Profile Getting Started Overview Brand Assets Objectives Platform Profile…" at bounding box center [407, 224] width 815 height 376
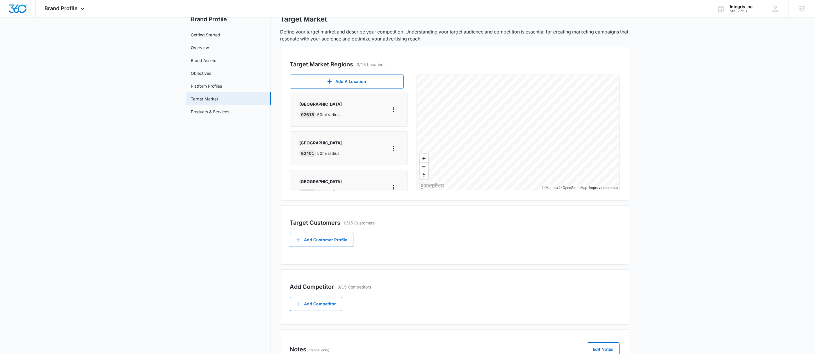
scroll to position [59, 0]
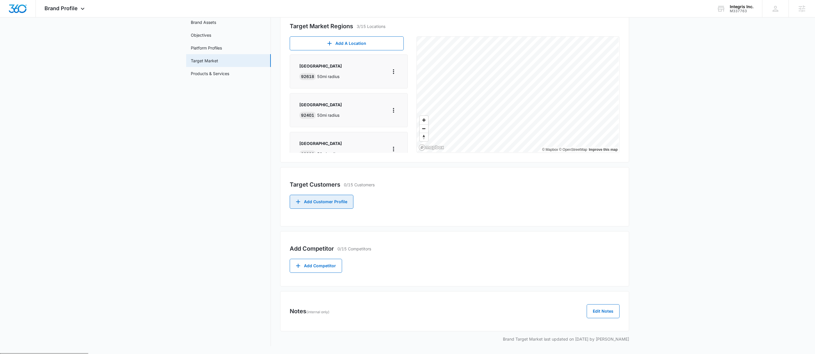
click at [346, 206] on button "Add Customer Profile" at bounding box center [322, 201] width 64 height 14
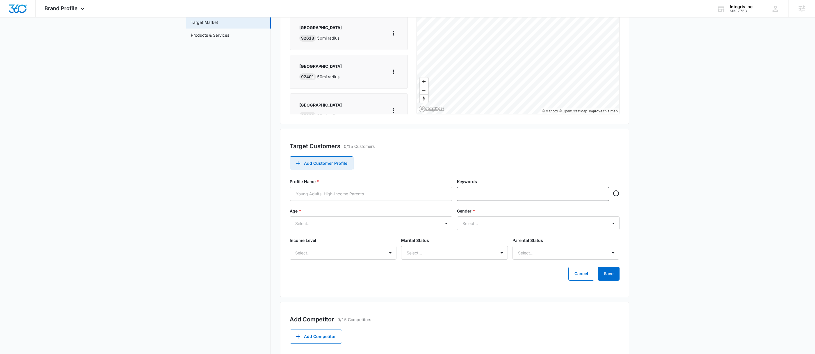
scroll to position [135, 0]
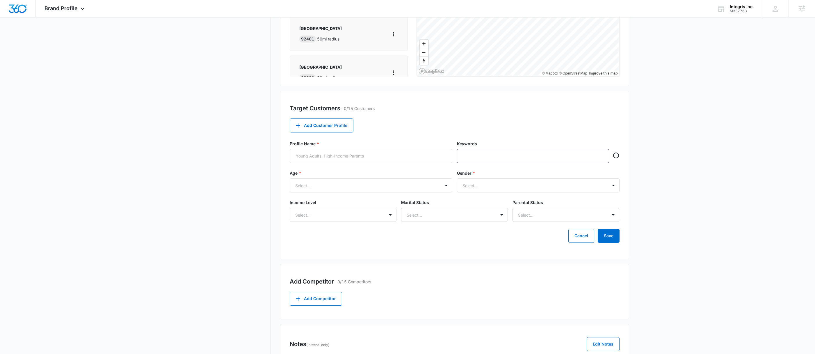
click at [679, 121] on main "Brand Profile Getting Started Overview Brand Assets Objectives Platform Profile…" at bounding box center [407, 143] width 815 height 485
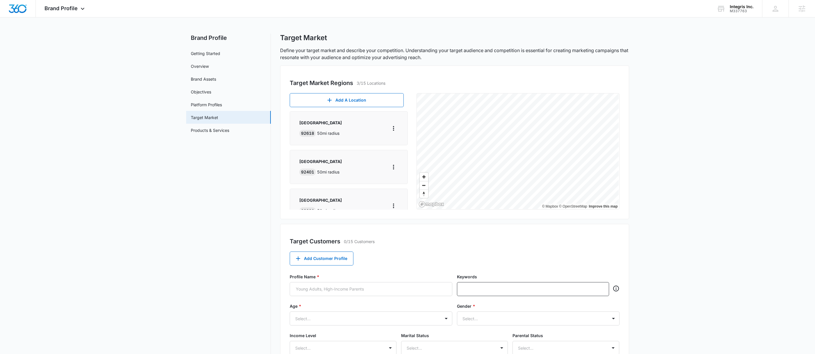
scroll to position [0, 0]
click at [390, 130] on icon "More" at bounding box center [393, 130] width 7 height 7
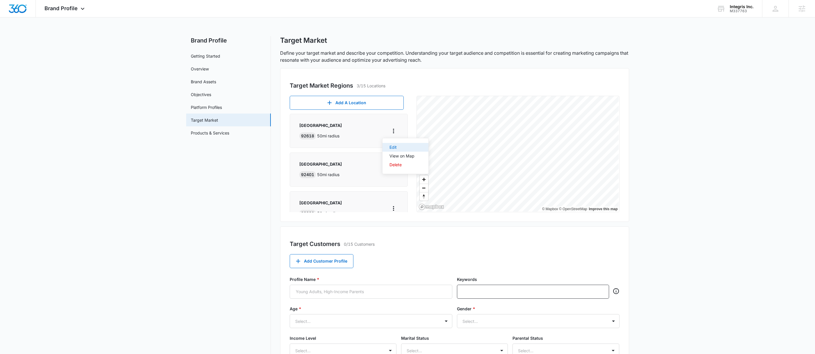
click at [401, 149] on button "Edit" at bounding box center [405, 147] width 46 height 9
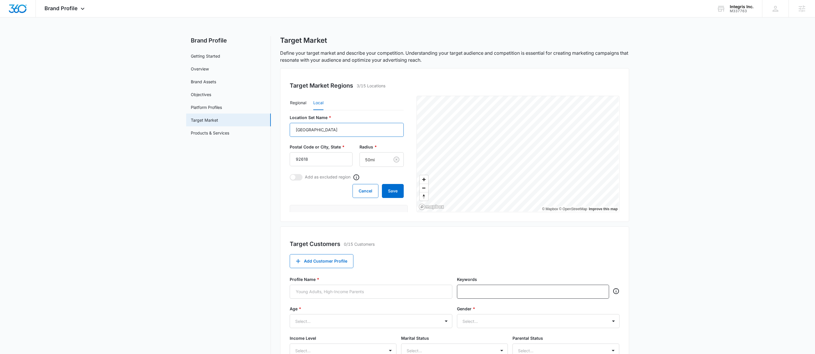
click at [320, 130] on input "Orange County" at bounding box center [347, 130] width 114 height 14
paste input "Chino"
type input "Chino"
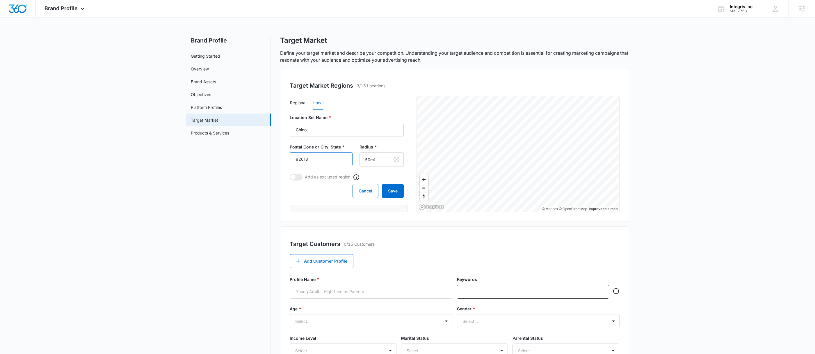
click at [316, 161] on input "92618" at bounding box center [321, 159] width 63 height 14
paste input "1710"
type input "91710"
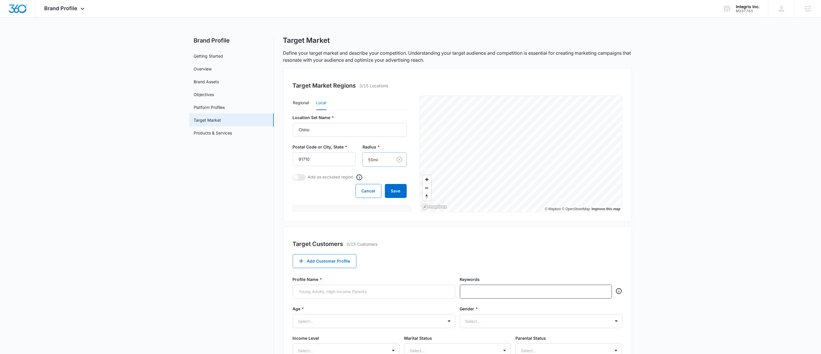
click at [375, 162] on body "Brand Profile Apps Reputation Forms CRM Email Social POS Content Ads Intelligen…" at bounding box center [410, 283] width 821 height 567
click at [370, 190] on div "20mi" at bounding box center [374, 191] width 30 height 6
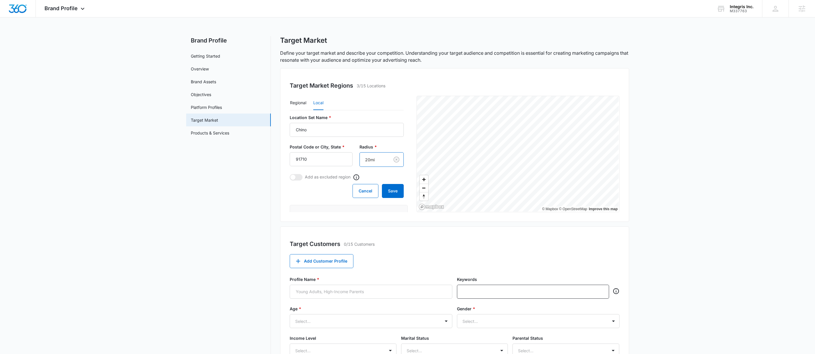
click at [297, 191] on div "Cancel Save" at bounding box center [347, 191] width 114 height 14
click at [383, 191] on button "Save" at bounding box center [393, 191] width 22 height 14
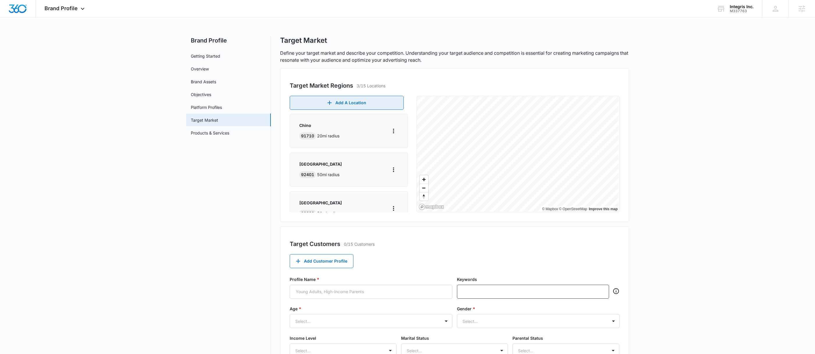
click at [348, 104] on button "Add A Location" at bounding box center [347, 103] width 114 height 14
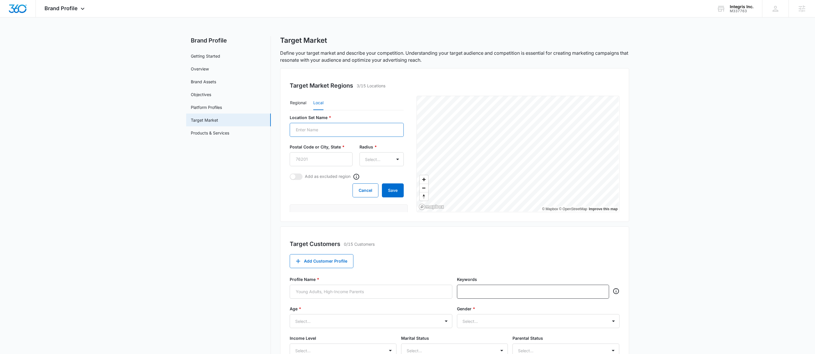
click at [334, 132] on input "Profile Name *" at bounding box center [347, 130] width 114 height 14
paste input "Eastville"
click at [343, 129] on input "Eastville" at bounding box center [347, 130] width 114 height 14
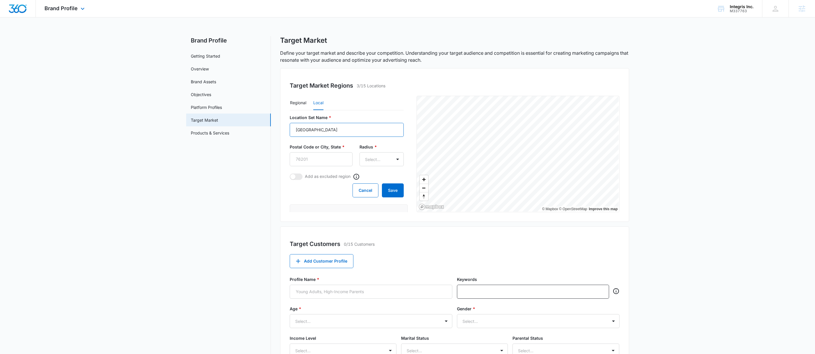
paste input "a"
type input "Eastvale"
click at [317, 156] on input "Postal Code or City, State *" at bounding box center [321, 159] width 63 height 14
paste input "92880"
type input "92880"
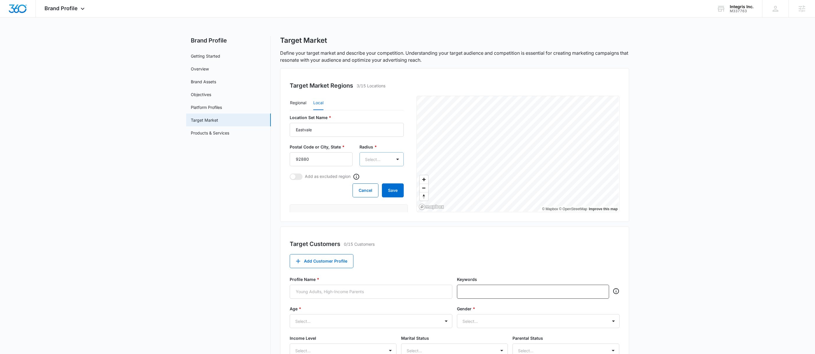
click at [377, 156] on body "Brand Profile Apps Reputation Forms CRM Email Social POS Content Ads Intelligen…" at bounding box center [407, 283] width 815 height 567
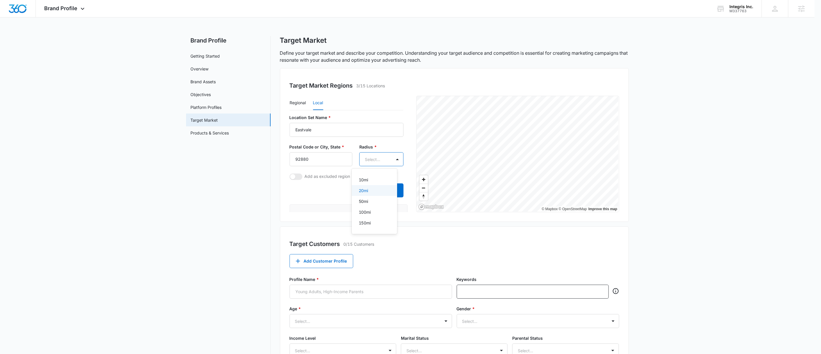
click at [372, 190] on div "20mi" at bounding box center [374, 190] width 30 height 6
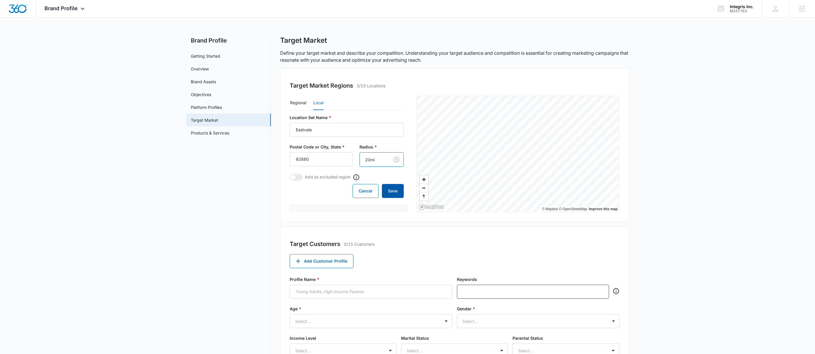
click at [389, 194] on button "Save" at bounding box center [393, 191] width 22 height 14
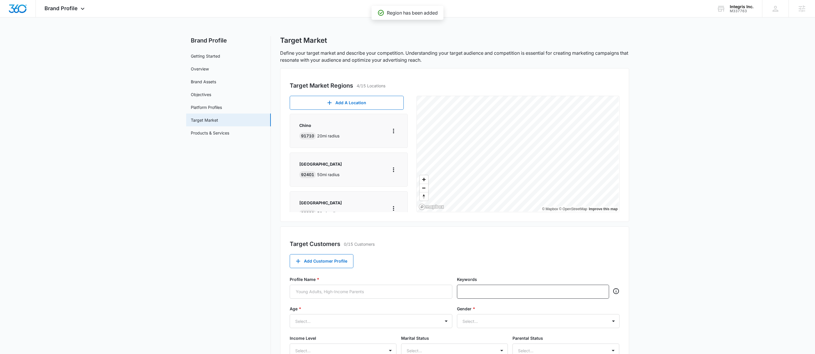
click at [751, 111] on main "Brand Profile Getting Started Overview Brand Assets Objectives Platform Profile…" at bounding box center [407, 278] width 815 height 485
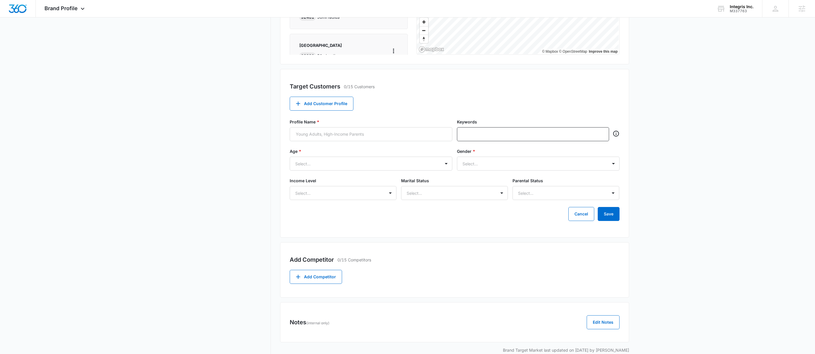
scroll to position [152, 0]
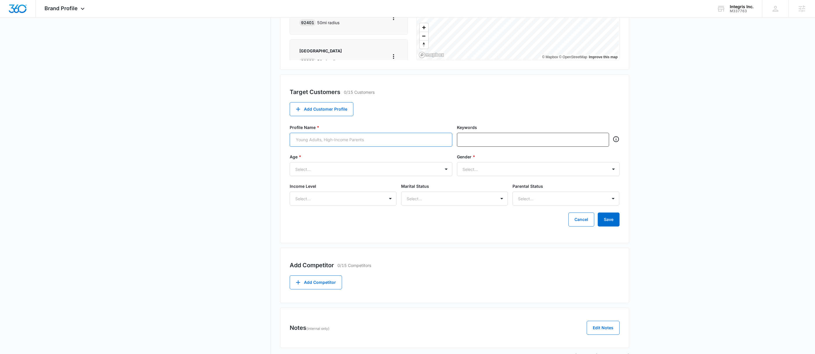
click at [381, 139] on input "Profile Name *" at bounding box center [371, 140] width 163 height 14
paste input "Warehouses"
type input "Warehouses"
click at [504, 144] on div at bounding box center [533, 140] width 152 height 14
click at [504, 142] on input "text" at bounding box center [533, 139] width 141 height 9
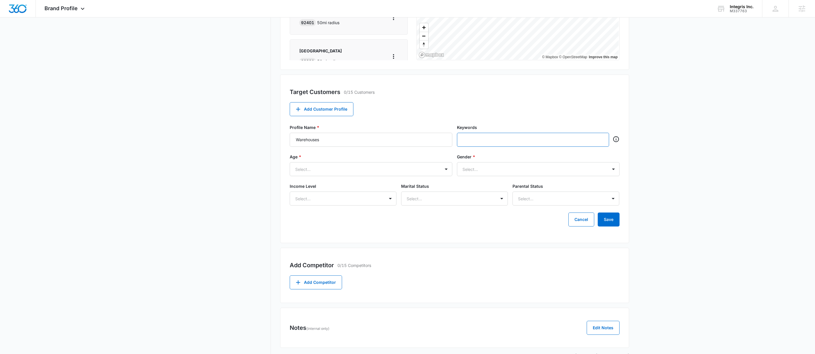
paste input "Warehouses"
type input "Warehouses"
click at [559, 120] on div "Target Customers 0/15 Customers Add Customer Profile Profile Name * Warehouses …" at bounding box center [454, 158] width 349 height 168
click at [535, 143] on input "text" at bounding box center [550, 139] width 108 height 9
type input "industrial"
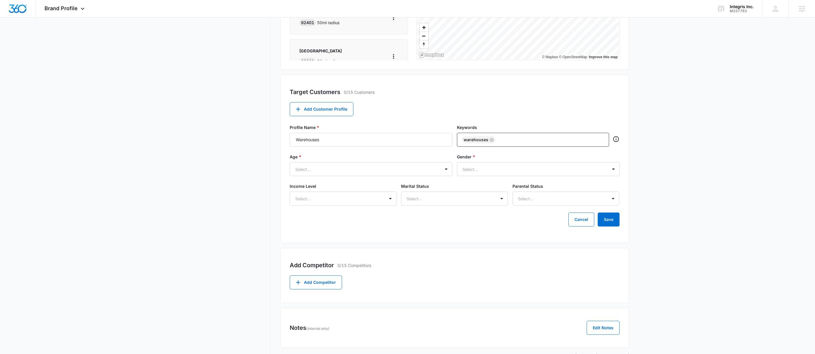
click at [706, 99] on main "Brand Profile Getting Started Overview Brand Assets Objectives Platform Profile…" at bounding box center [407, 126] width 815 height 485
click at [558, 139] on input "text" at bounding box center [564, 139] width 78 height 9
click at [545, 138] on input "text" at bounding box center [564, 139] width 78 height 9
paste input "Security Guard Patrol"
type input "Security Guard Patrol"
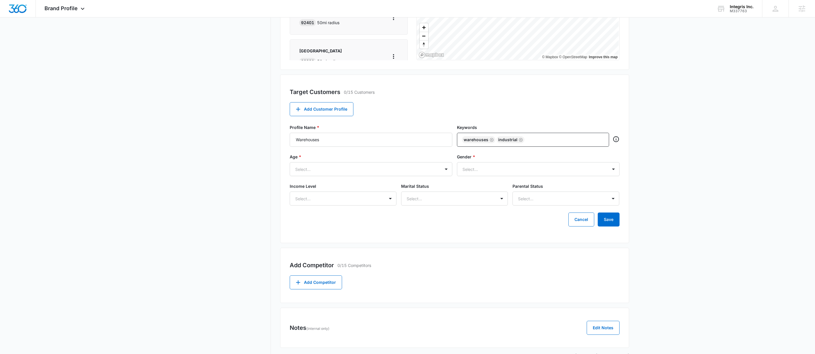
drag, startPoint x: 640, startPoint y: 87, endPoint x: 682, endPoint y: 88, distance: 41.3
click at [640, 87] on main "Brand Profile Getting Started Overview Brand Assets Objectives Platform Profile…" at bounding box center [407, 126] width 815 height 485
click at [704, 111] on main "Brand Profile Getting Started Overview Brand Assets Objectives Platform Profile…" at bounding box center [407, 129] width 815 height 490
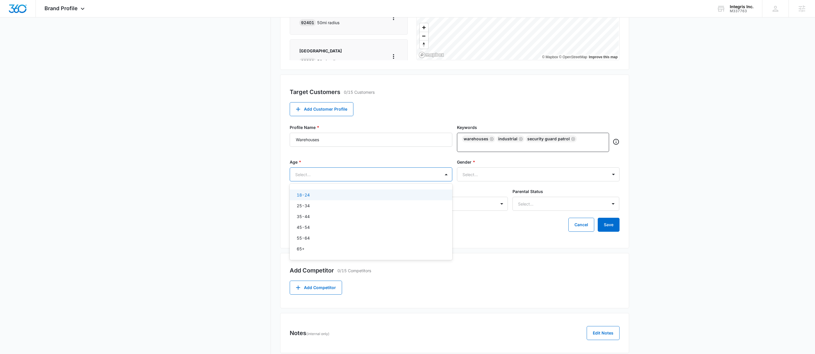
click at [358, 177] on div at bounding box center [364, 174] width 138 height 7
click at [317, 208] on div "25-34" at bounding box center [370, 205] width 147 height 6
click at [314, 218] on div "35-44" at bounding box center [370, 218] width 147 height 6
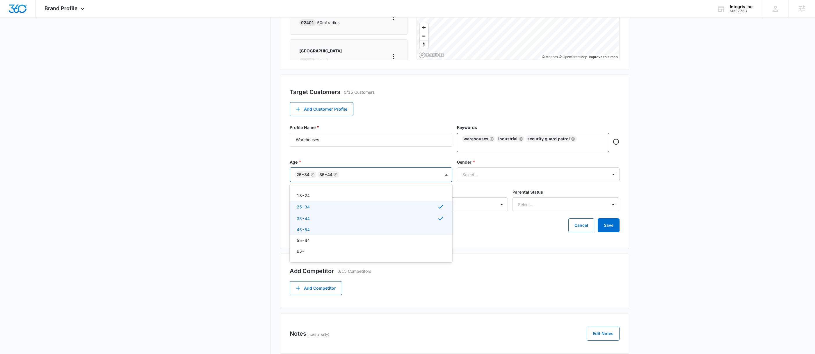
click at [315, 227] on div "45-54" at bounding box center [370, 229] width 147 height 6
click at [312, 240] on div "55-64" at bounding box center [370, 241] width 147 height 6
click at [310, 253] on div "65+" at bounding box center [370, 252] width 147 height 6
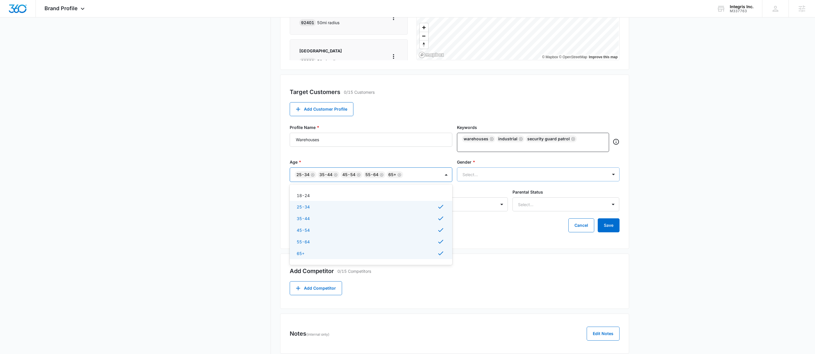
click at [535, 172] on div at bounding box center [531, 174] width 138 height 7
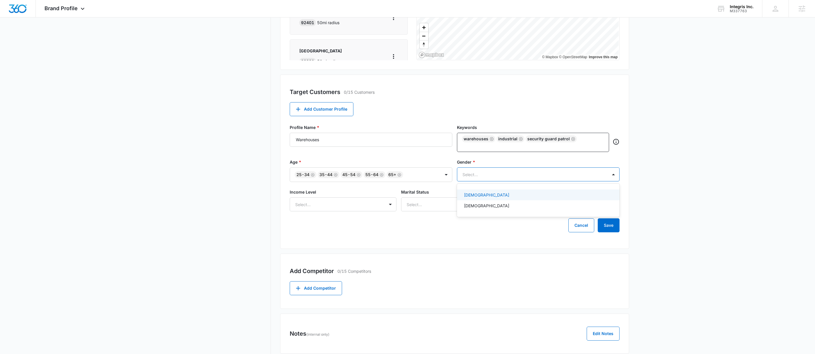
click at [490, 195] on div "Female" at bounding box center [537, 195] width 147 height 6
drag, startPoint x: 483, startPoint y: 200, endPoint x: 482, endPoint y: 203, distance: 3.0
click at [483, 199] on div "Female" at bounding box center [537, 195] width 147 height 7
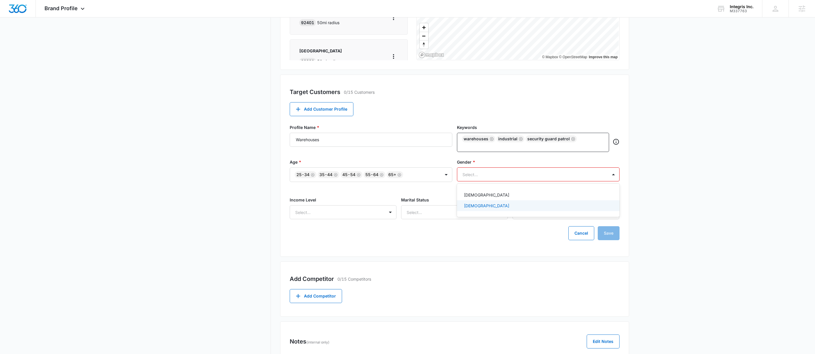
click at [476, 207] on div "Male" at bounding box center [537, 205] width 147 height 6
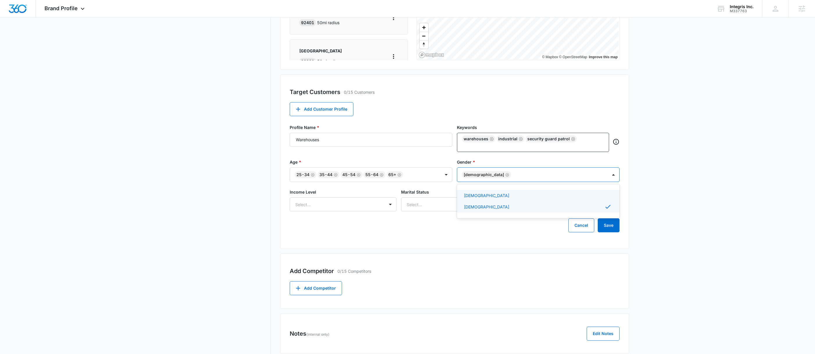
click at [483, 198] on div "Female" at bounding box center [537, 195] width 147 height 6
click at [374, 206] on div at bounding box center [336, 204] width 82 height 7
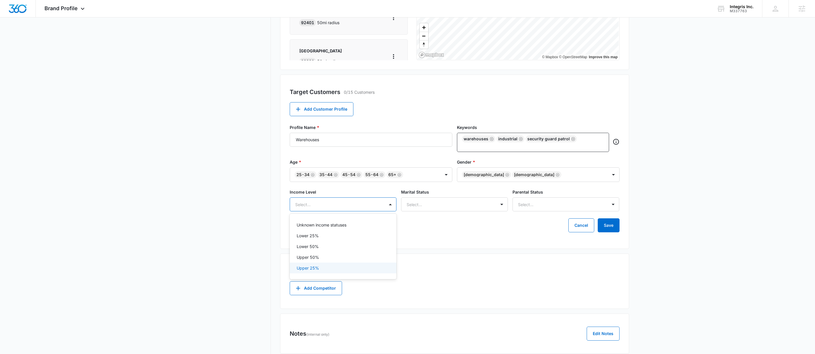
click at [318, 269] on p "Upper 25%" at bounding box center [308, 268] width 22 height 6
click at [320, 262] on div "Upper 50%" at bounding box center [343, 257] width 107 height 11
click at [326, 250] on div "Lower 50%" at bounding box center [343, 247] width 92 height 6
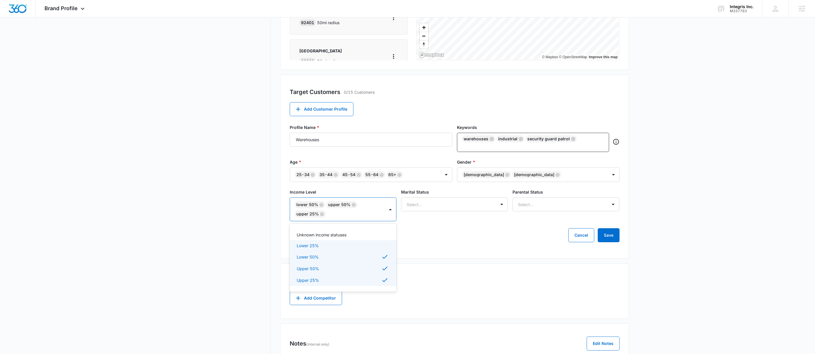
click at [334, 236] on p "Unknown income statuses" at bounding box center [322, 234] width 50 height 6
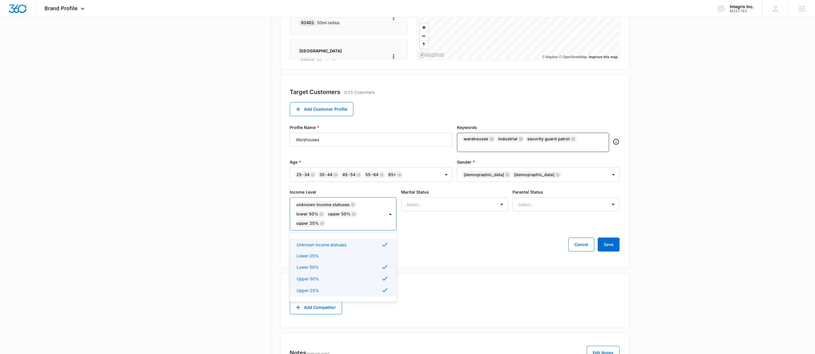
drag, startPoint x: 327, startPoint y: 254, endPoint x: 337, endPoint y: 249, distance: 11.2
click at [326, 254] on div "Lower 25%" at bounding box center [343, 255] width 92 height 6
click at [340, 247] on p "Unknown income statuses" at bounding box center [322, 244] width 50 height 6
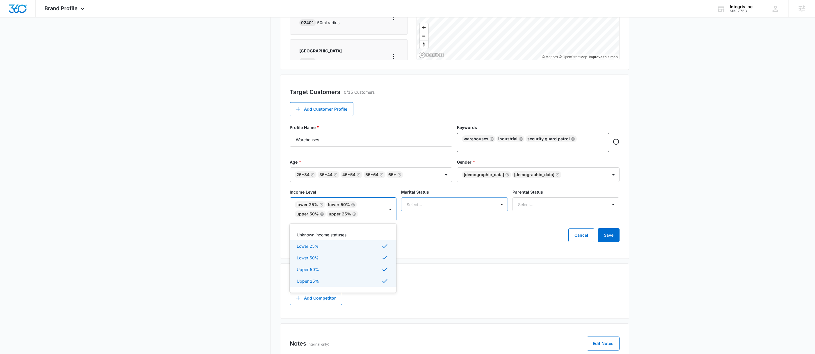
click at [470, 204] on div at bounding box center [447, 204] width 82 height 7
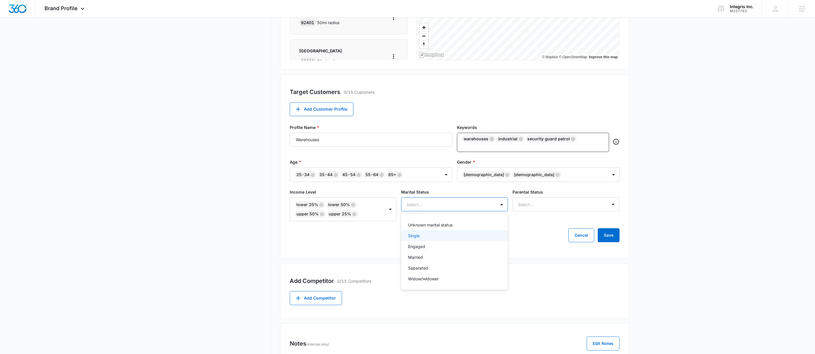
click at [431, 237] on div "Single" at bounding box center [454, 235] width 92 height 6
click at [429, 249] on div "Engaged" at bounding box center [454, 248] width 92 height 6
click at [427, 264] on div "Married" at bounding box center [454, 259] width 107 height 11
click at [428, 277] on div "Unknown marital status Single Engaged Married Separated Widow/widower" at bounding box center [454, 253] width 107 height 69
click at [436, 273] on div "Separated" at bounding box center [454, 271] width 92 height 6
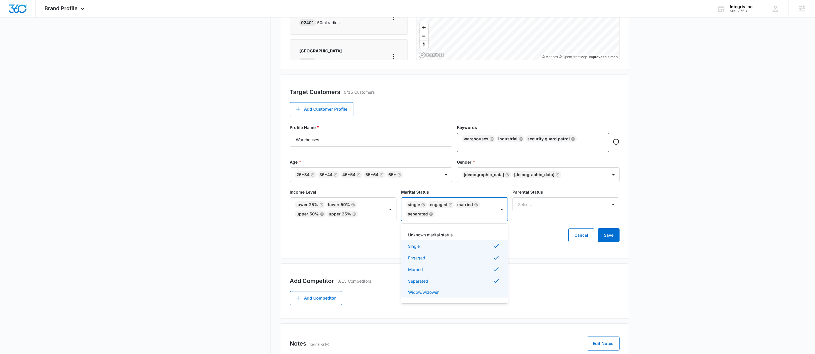
click at [430, 293] on p "Widow/widower" at bounding box center [423, 292] width 31 height 6
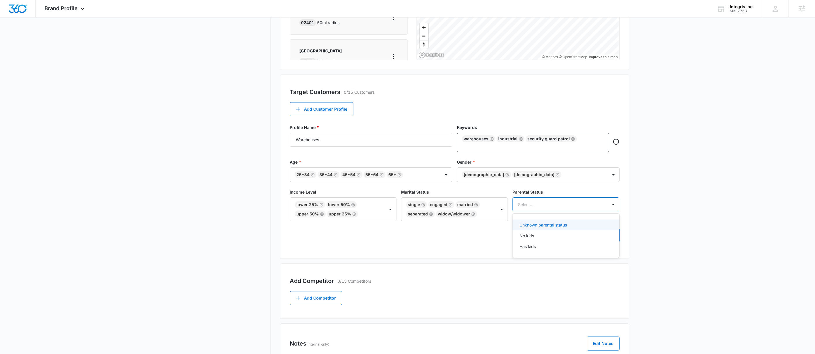
click at [545, 209] on div "Select..." at bounding box center [560, 204] width 94 height 13
click at [532, 239] on div "No kids" at bounding box center [565, 235] width 107 height 11
drag, startPoint x: 528, startPoint y: 251, endPoint x: 569, endPoint y: 236, distance: 43.1
click at [528, 250] on p "Has kids" at bounding box center [527, 248] width 16 height 6
drag, startPoint x: 681, startPoint y: 213, endPoint x: 662, endPoint y: 222, distance: 21.6
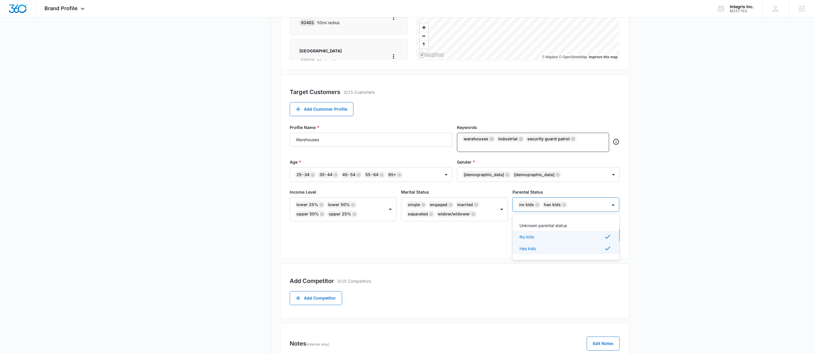
click at [681, 213] on main "Brand Profile Getting Started Overview Brand Assets Objectives Platform Profile…" at bounding box center [407, 134] width 815 height 501
drag, startPoint x: 608, startPoint y: 237, endPoint x: 625, endPoint y: 235, distance: 17.8
click at [608, 237] on button "Save" at bounding box center [608, 235] width 22 height 14
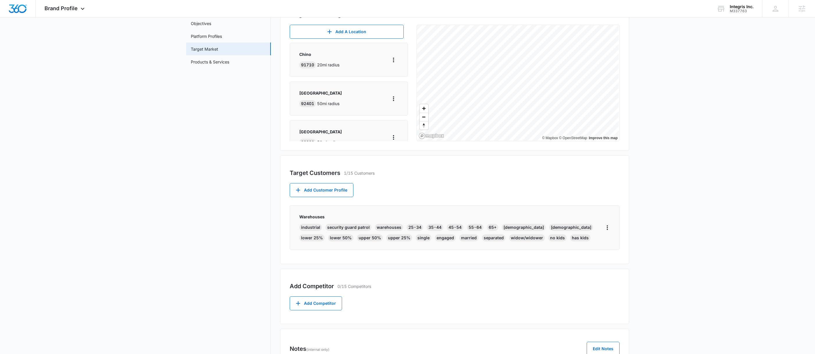
scroll to position [0, 0]
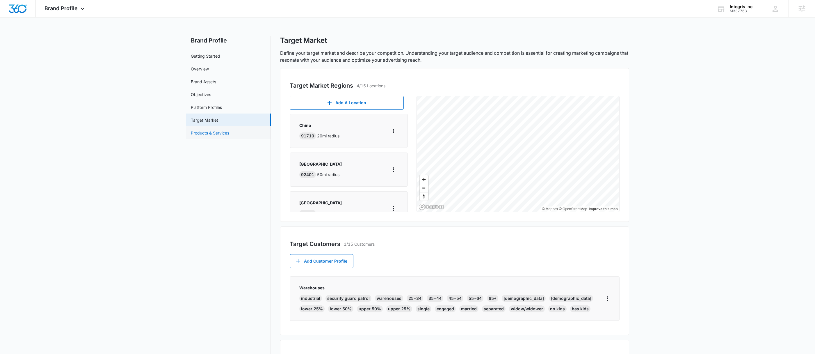
click at [229, 130] on link "Products & Services" at bounding box center [210, 133] width 38 height 6
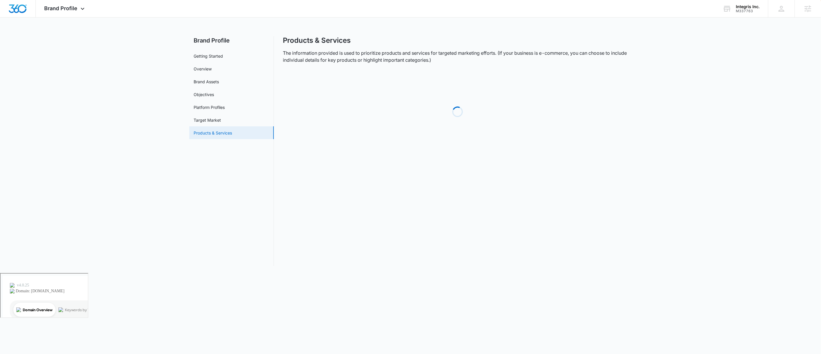
click at [231, 130] on link "Products & Services" at bounding box center [213, 133] width 38 height 6
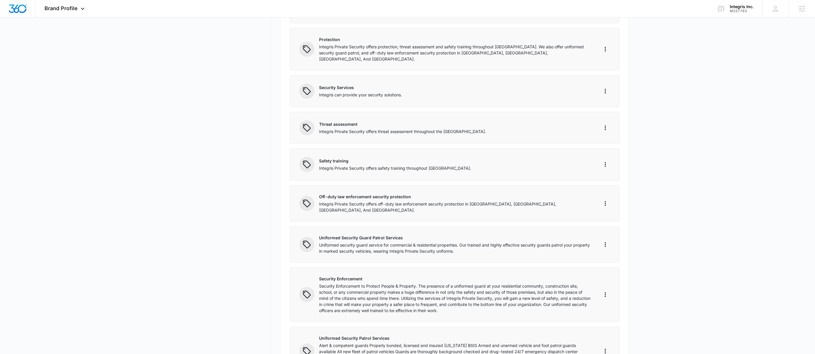
scroll to position [323, 0]
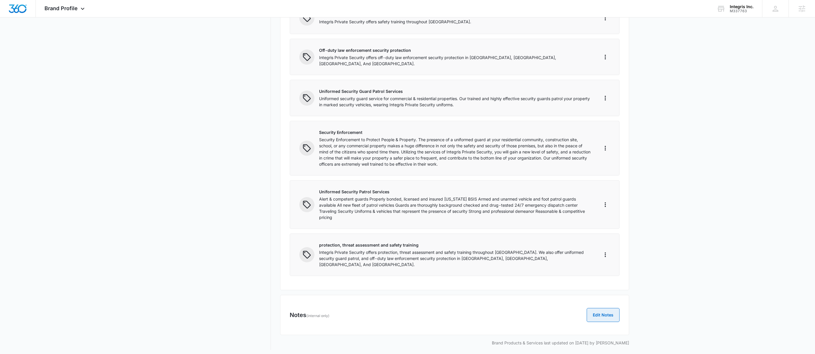
click at [605, 308] on button "Edit Notes" at bounding box center [602, 315] width 33 height 14
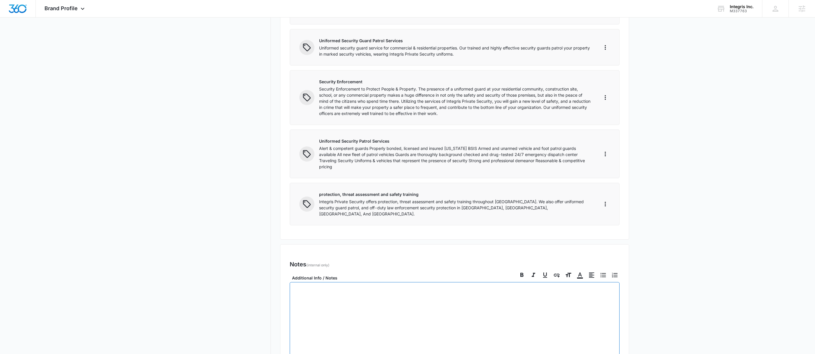
scroll to position [421, 0]
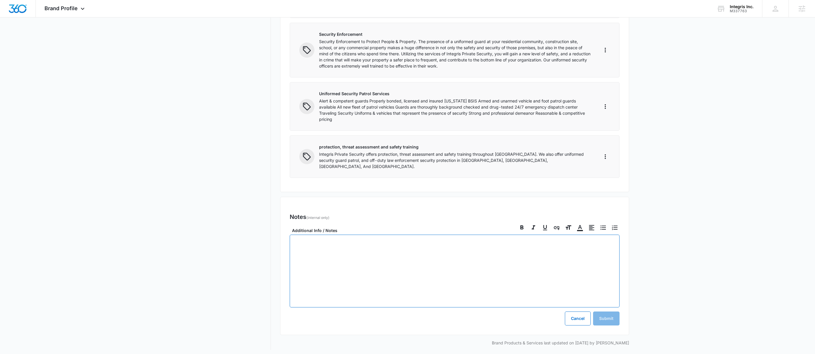
checkbox input "true"
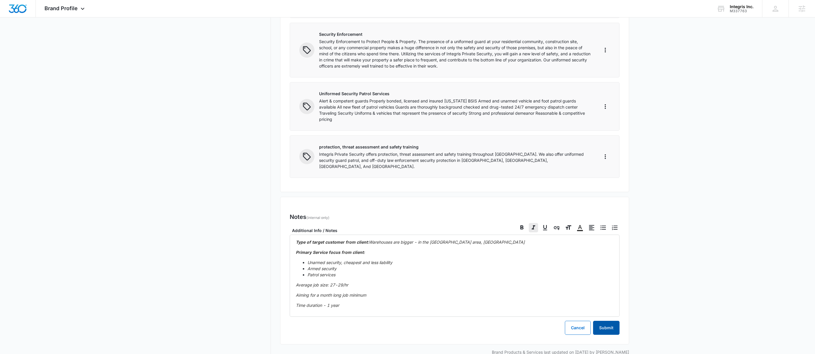
click at [609, 325] on button "Submit" at bounding box center [606, 327] width 26 height 14
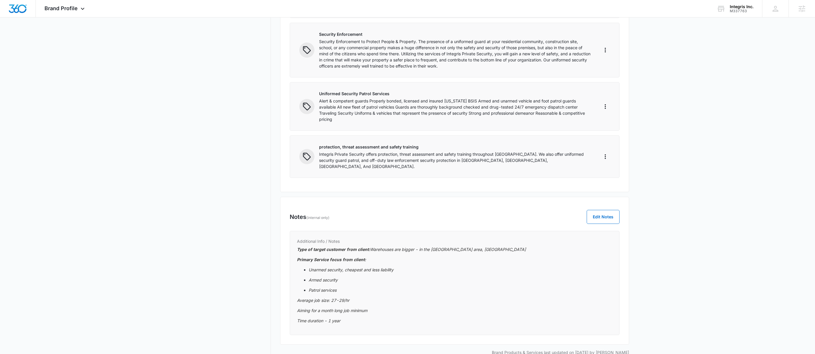
click at [735, 11] on div "M337763" at bounding box center [741, 11] width 24 height 4
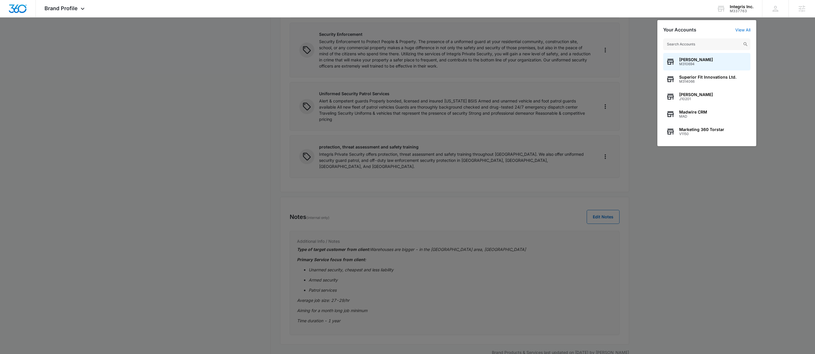
click at [690, 44] on input "text" at bounding box center [706, 44] width 87 height 12
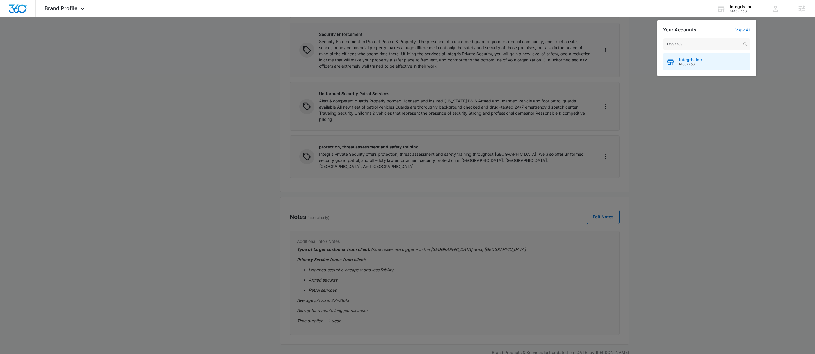
type input "M337763"
click at [701, 58] on span "Integris Inc." at bounding box center [691, 59] width 24 height 5
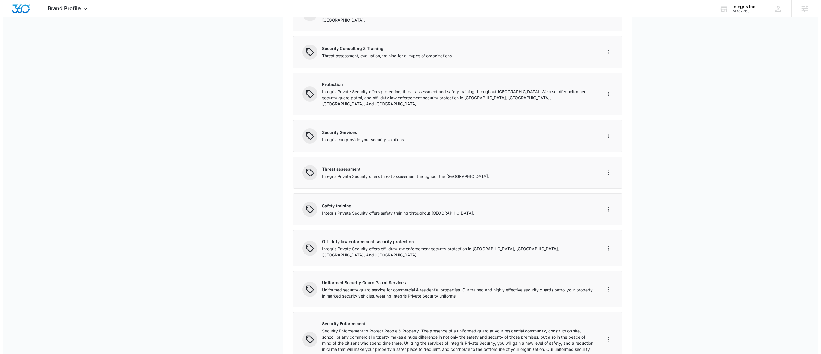
scroll to position [0, 0]
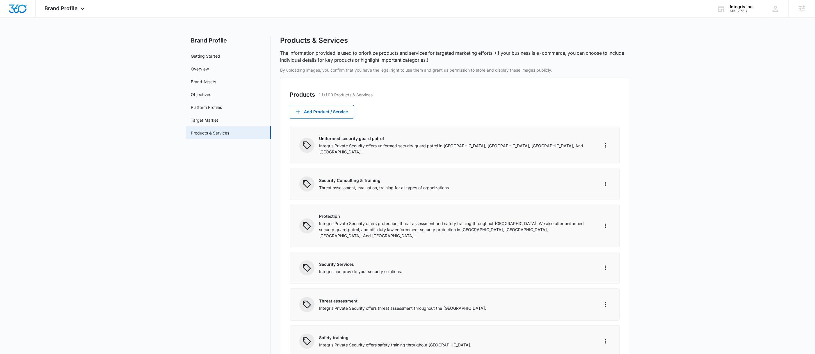
click at [725, 15] on div "Integris Inc. M337763 Your Accounts View All" at bounding box center [735, 8] width 54 height 17
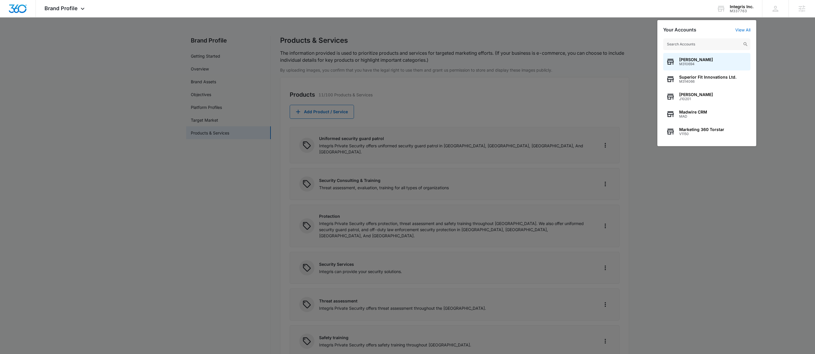
click at [686, 43] on input "text" at bounding box center [706, 44] width 87 height 12
click at [678, 42] on input "text" at bounding box center [706, 44] width 87 height 12
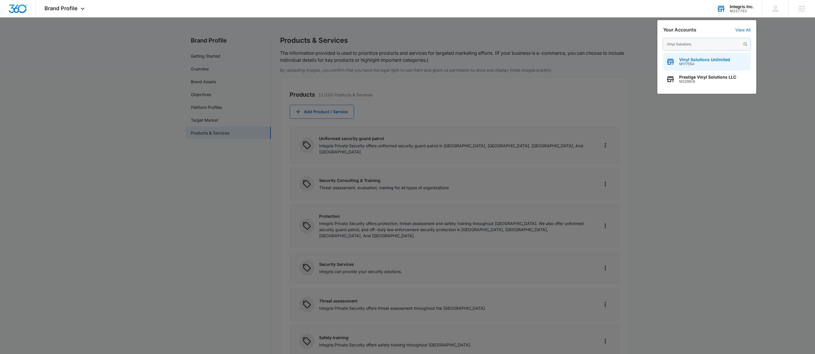
type input "Vinyl Solutions"
click at [719, 63] on span "M177554" at bounding box center [704, 64] width 51 height 4
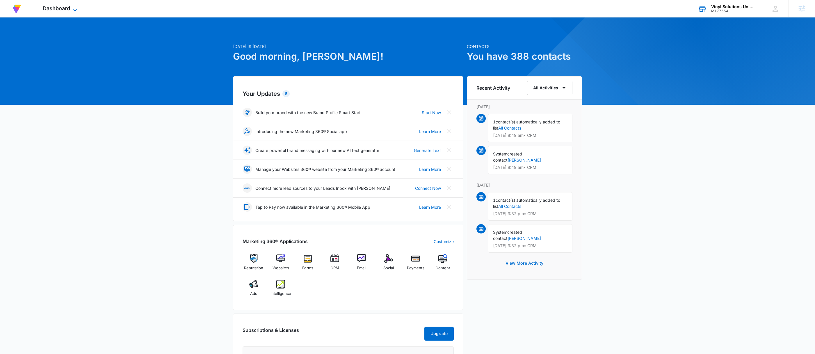
click at [74, 8] on icon at bounding box center [75, 10] width 7 height 7
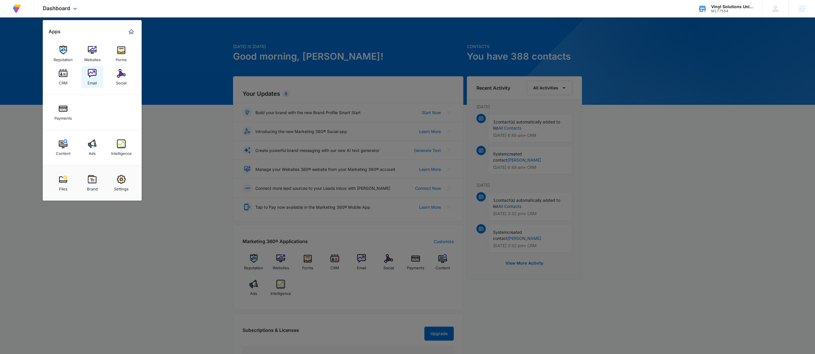
click at [93, 72] on img at bounding box center [92, 73] width 9 height 9
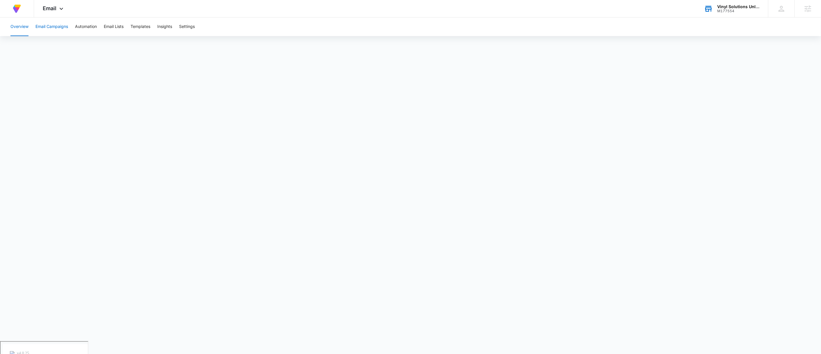
click at [56, 30] on button "Email Campaigns" at bounding box center [51, 26] width 33 height 19
click at [148, 22] on button "Templates" at bounding box center [141, 26] width 20 height 19
click at [57, 6] on div "Email Apps Reputation Websites Forms CRM Email Social Payments Content Ads Inte…" at bounding box center [54, 8] width 40 height 17
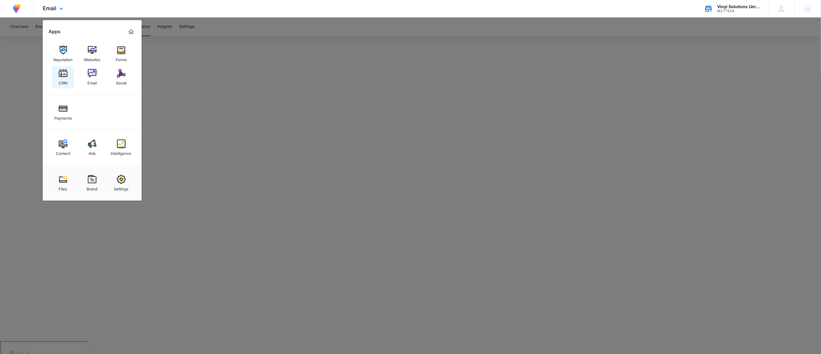
click at [60, 77] on img at bounding box center [63, 73] width 9 height 9
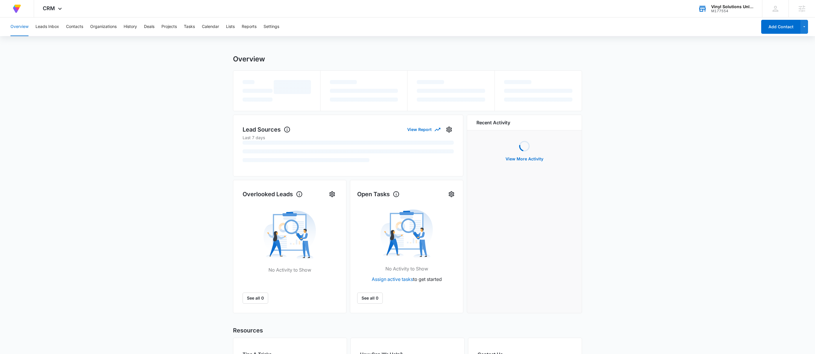
click at [463, 58] on div "Overview" at bounding box center [407, 59] width 349 height 9
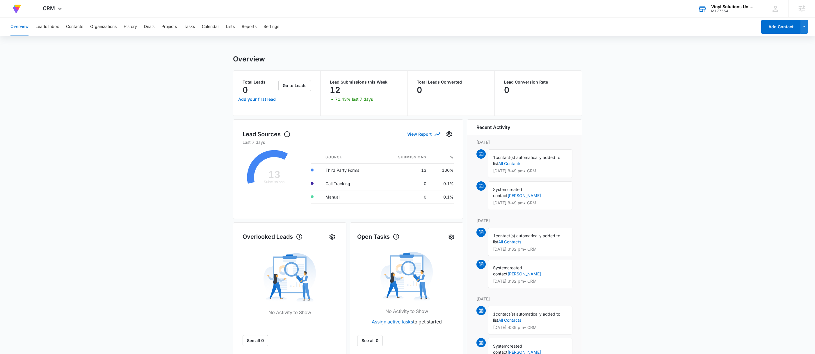
click at [87, 40] on div "Overview Leads Inbox Contacts Organizations History Deals Projects Tasks Calend…" at bounding box center [407, 245] width 815 height 457
click at [241, 25] on div "Overview Leads Inbox Contacts Organizations History Deals Projects Tasks Calend…" at bounding box center [382, 26] width 750 height 19
click at [227, 26] on button "Lists" at bounding box center [230, 26] width 9 height 19
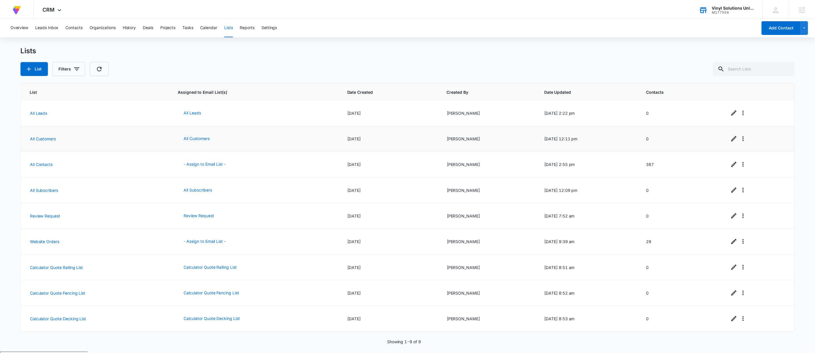
scroll to position [3, 0]
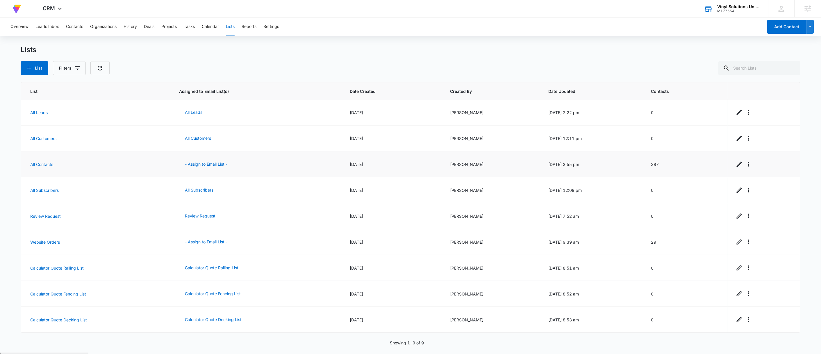
click at [656, 162] on td "387" at bounding box center [686, 164] width 84 height 26
copy td "387"
click at [459, 62] on div "List Filters" at bounding box center [411, 68] width 780 height 14
click at [444, 10] on div "At Volusion, we work hard to foster a great work environment where everyone fee…" at bounding box center [410, 8] width 821 height 17
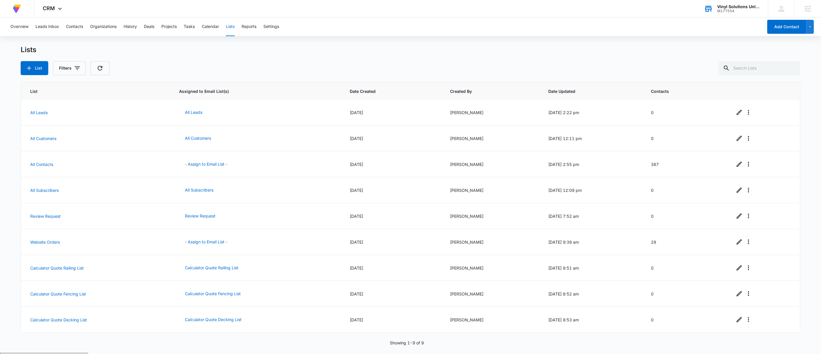
click at [423, 58] on div "Lists List Filters" at bounding box center [411, 60] width 780 height 30
click at [402, 52] on div "Lists" at bounding box center [411, 49] width 780 height 9
click at [735, 9] on div "M177554" at bounding box center [738, 11] width 42 height 4
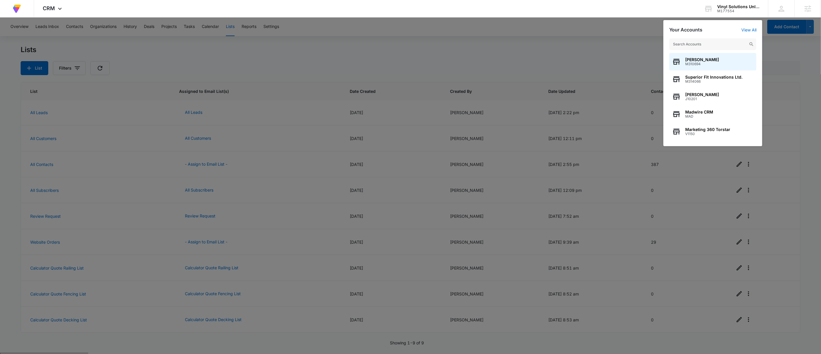
click at [693, 47] on input "text" at bounding box center [712, 44] width 87 height 12
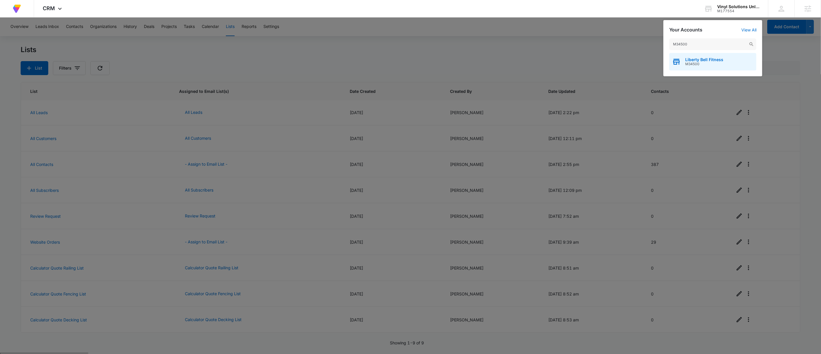
type input "M34500"
click at [711, 61] on span "Liberty Bell Fitness" at bounding box center [704, 59] width 38 height 5
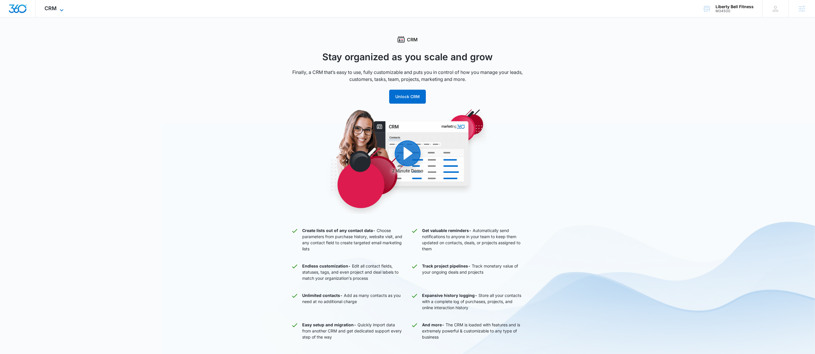
click at [60, 10] on icon at bounding box center [61, 10] width 7 height 7
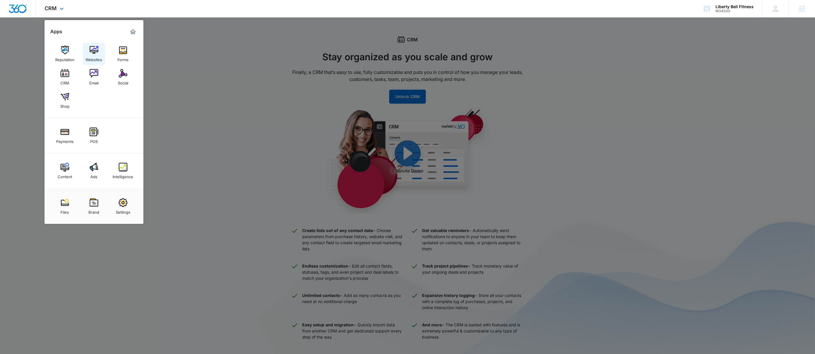
click at [88, 52] on link "Websites" at bounding box center [94, 54] width 22 height 22
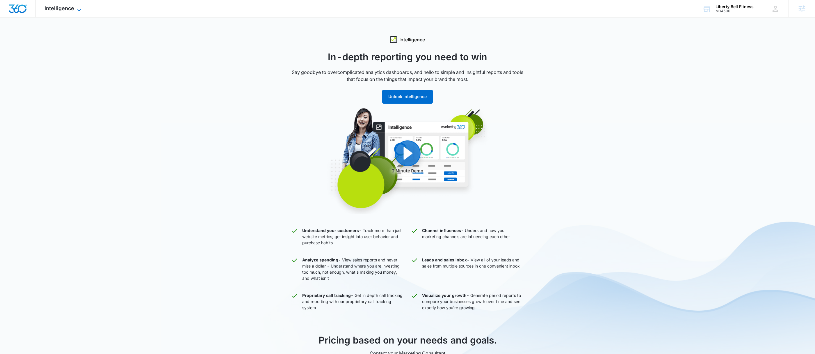
click at [82, 9] on icon at bounding box center [79, 10] width 7 height 7
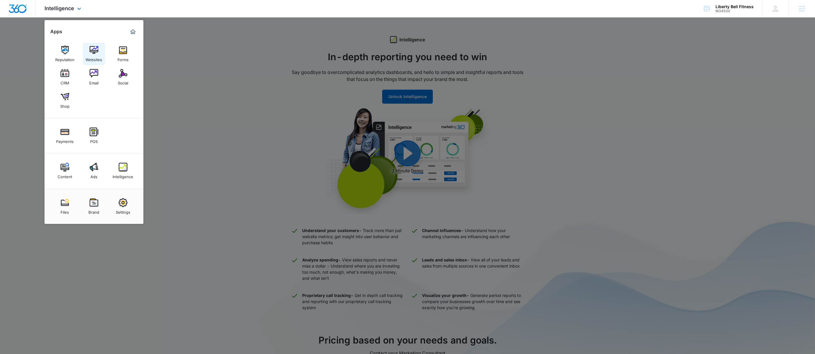
click at [91, 44] on link "Websites" at bounding box center [94, 54] width 22 height 22
